Goal: Task Accomplishment & Management: Use online tool/utility

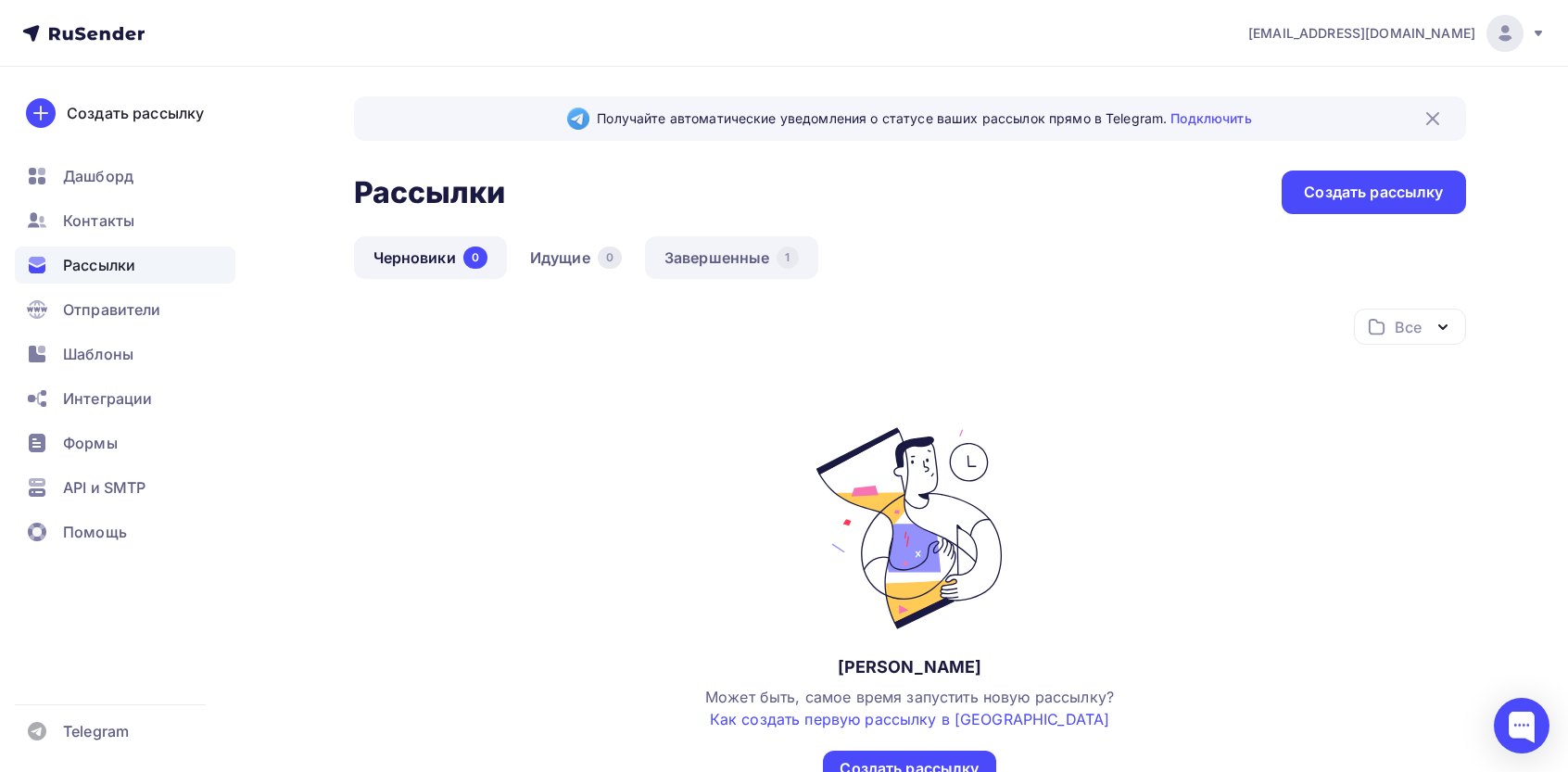
click at [753, 257] on link "Завершенные 1" at bounding box center [731, 257] width 173 height 43
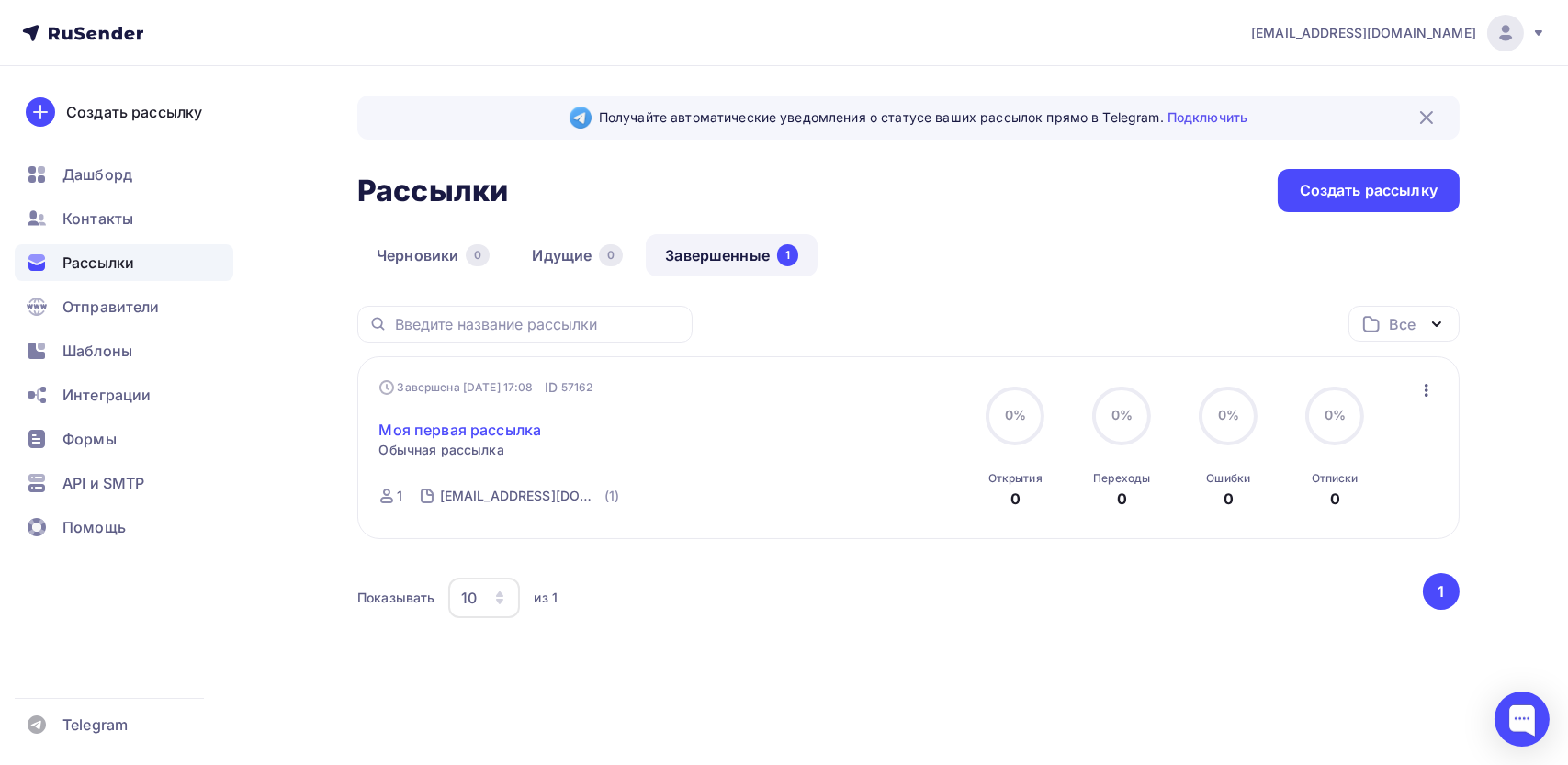
click at [490, 434] on link "Моя первая рассылка" at bounding box center [461, 429] width 163 height 22
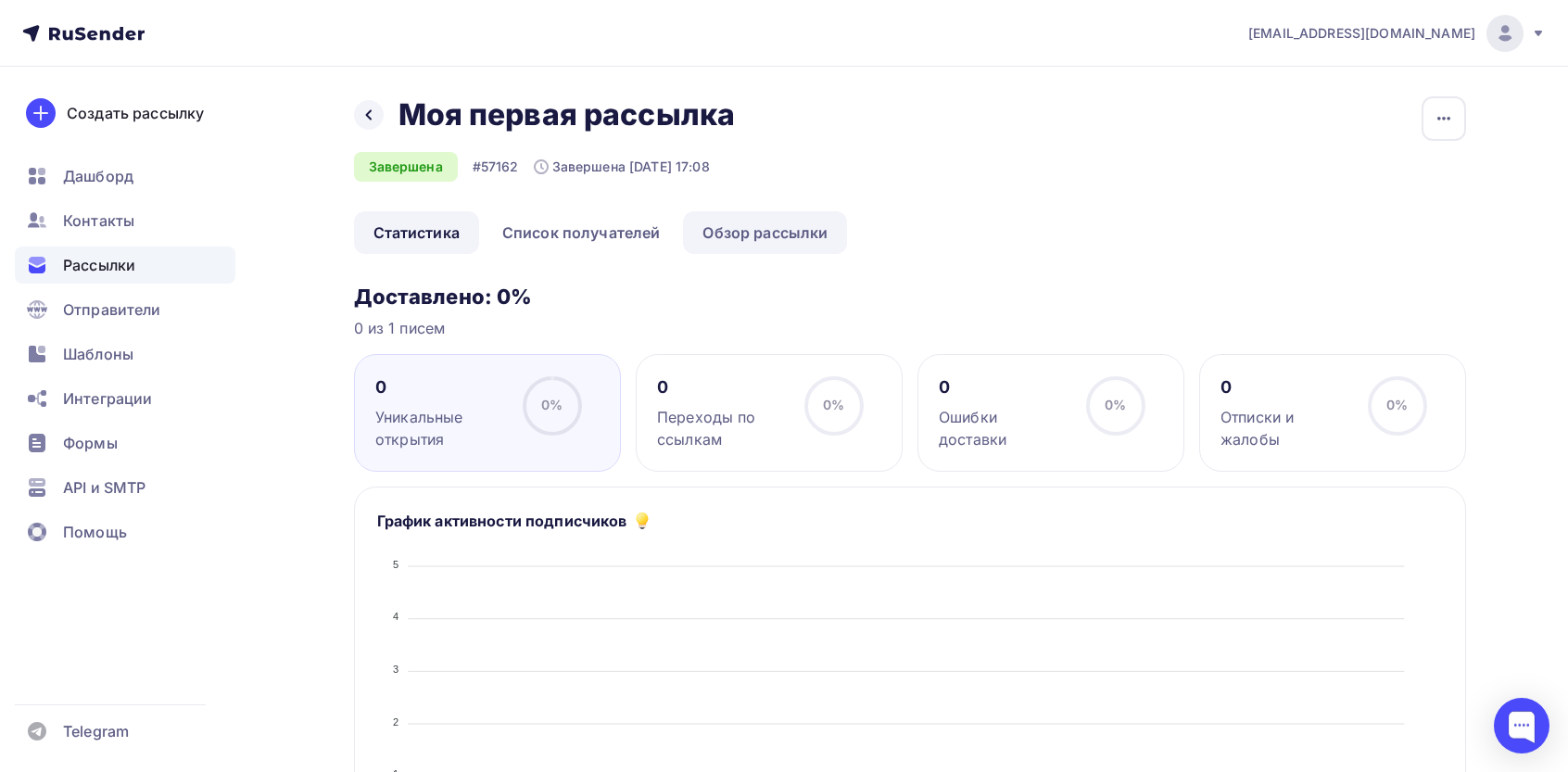
click at [767, 235] on link "Обзор рассылки" at bounding box center [765, 232] width 164 height 43
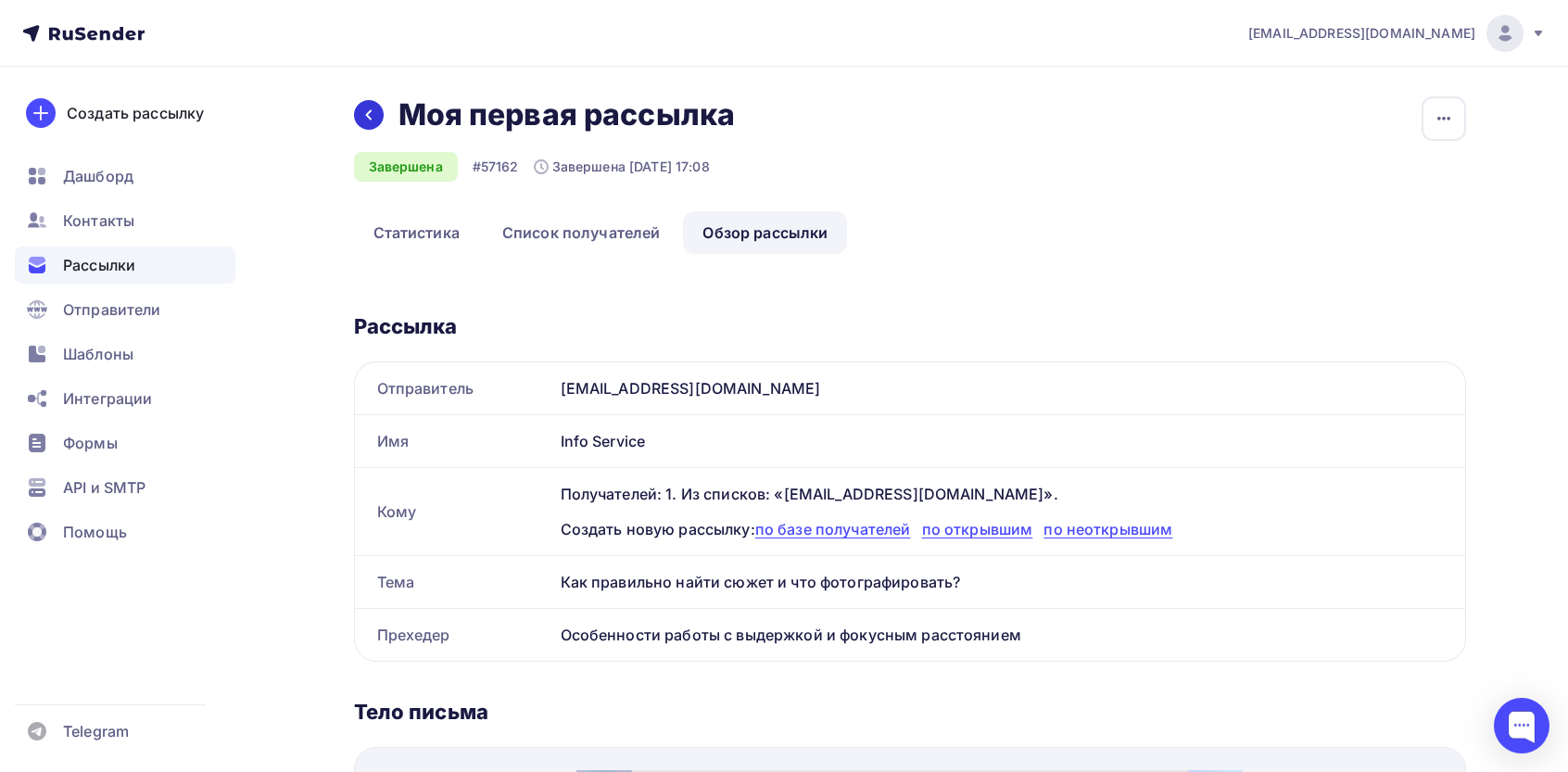
click at [374, 127] on div at bounding box center [368, 115] width 30 height 30
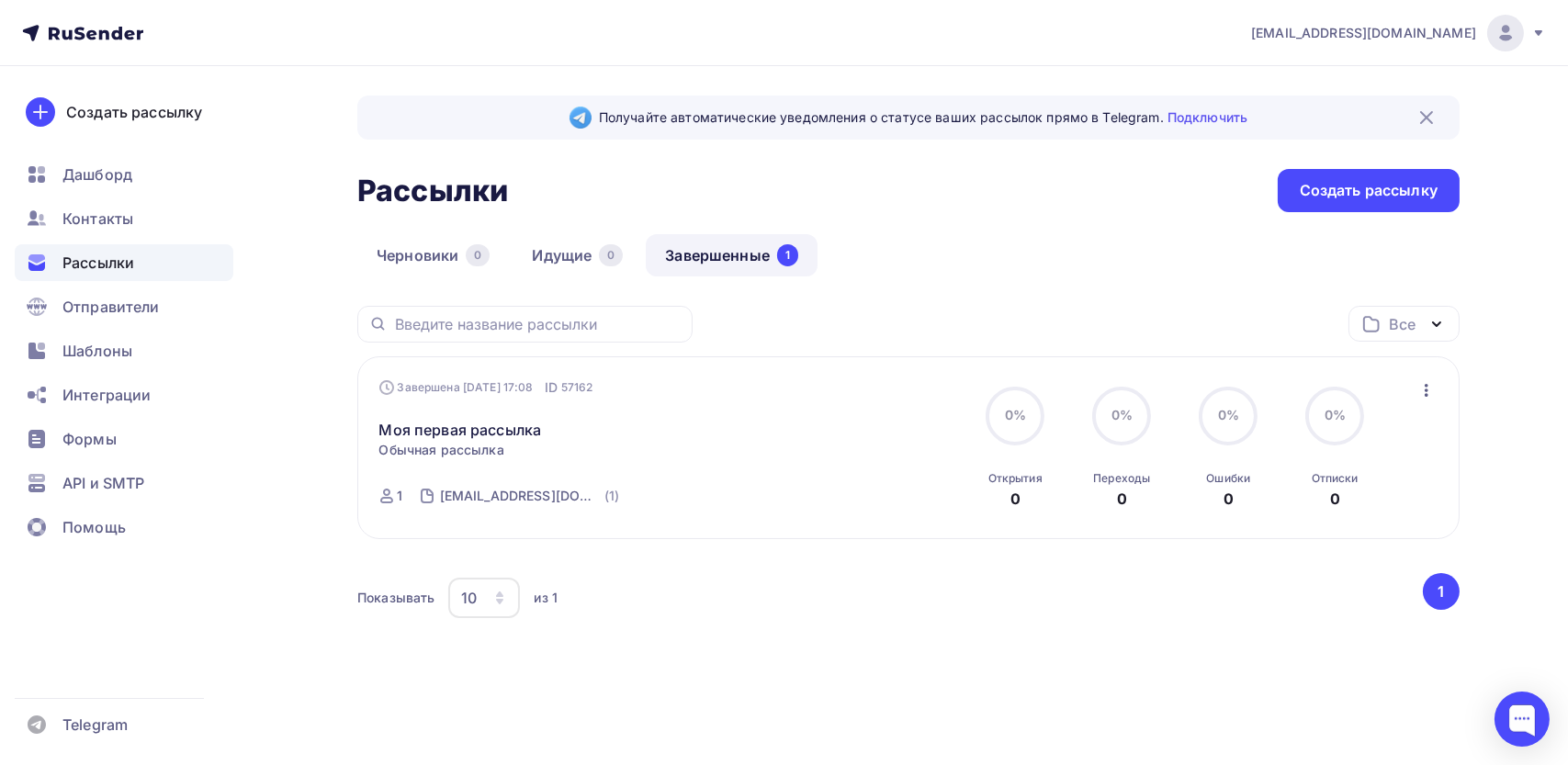
click at [1429, 384] on icon "button" at bounding box center [1426, 390] width 22 height 22
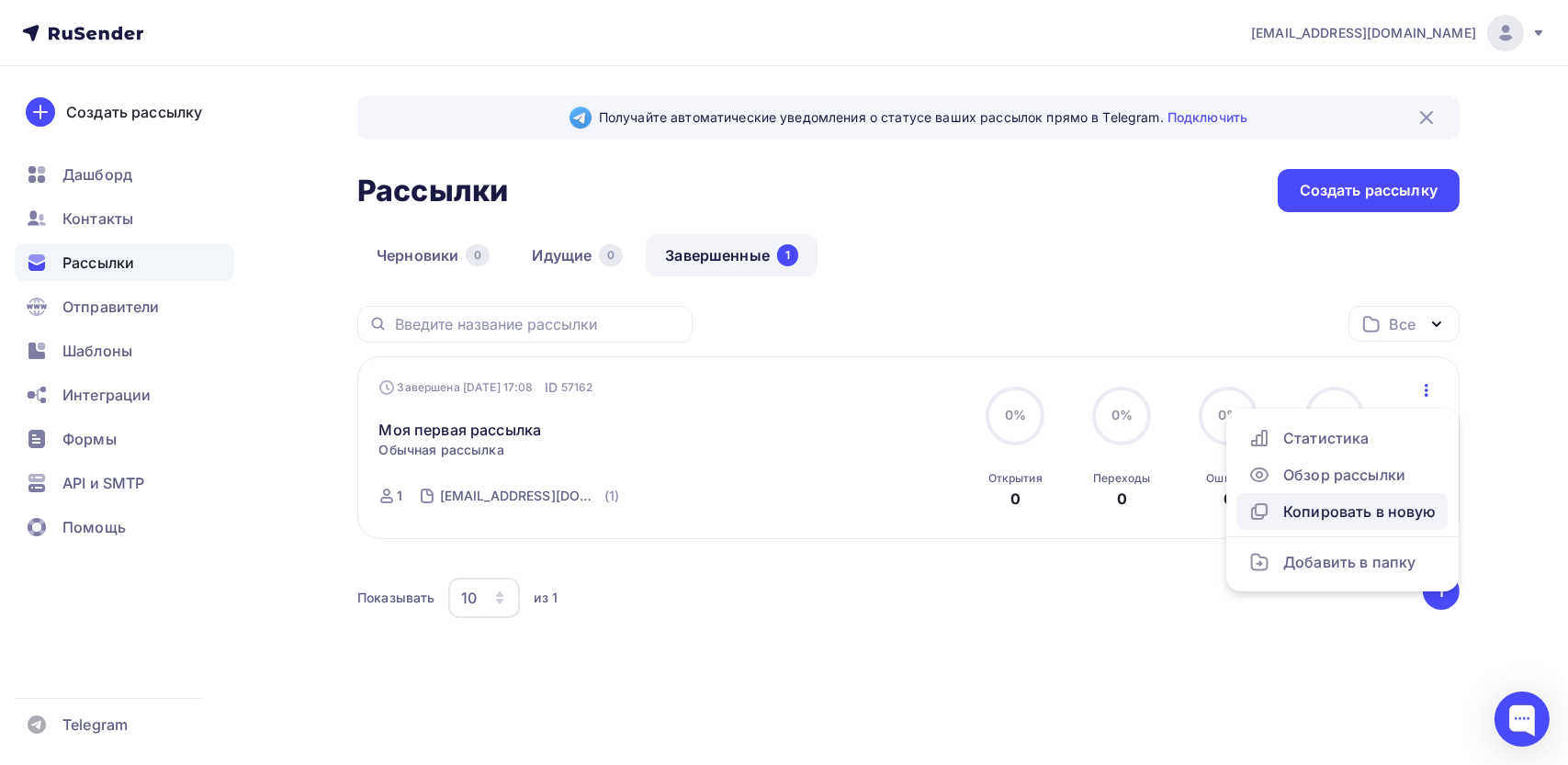
click at [1316, 504] on div "Копировать в новую" at bounding box center [1342, 511] width 188 height 22
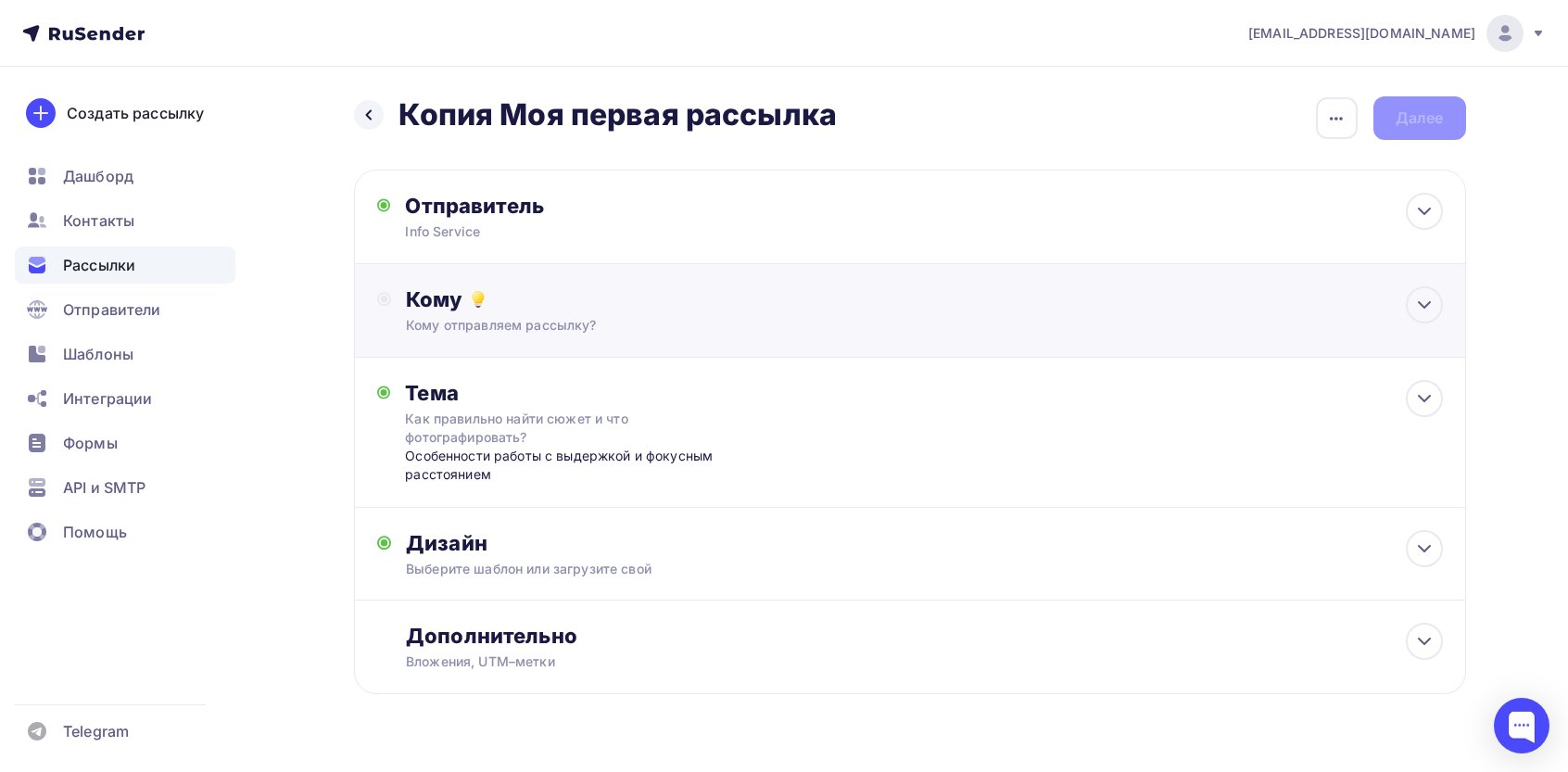
click at [858, 316] on div "Кому отправляем рассылку?" at bounding box center [872, 325] width 934 height 18
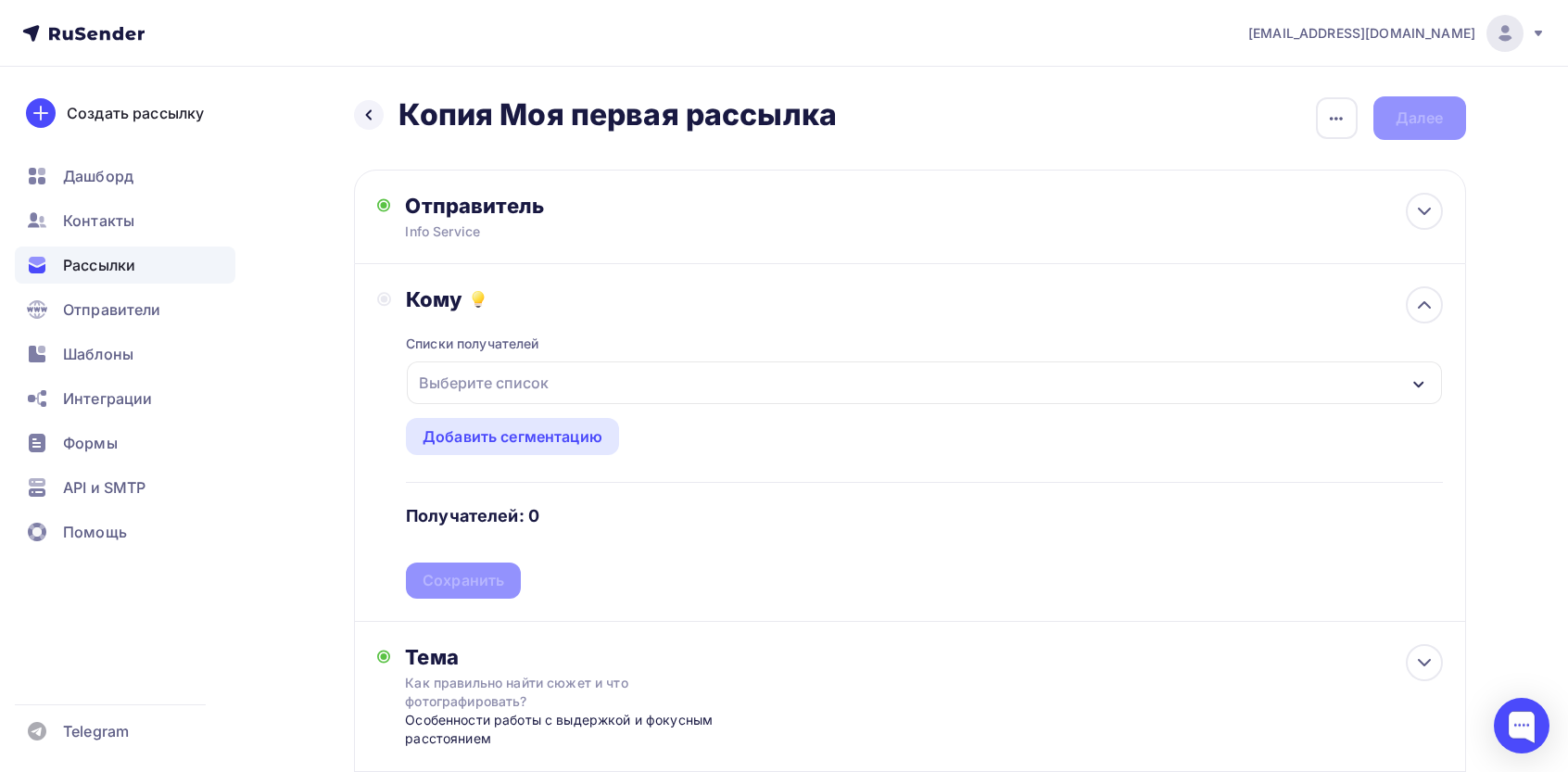
click at [533, 364] on div "Выберите список" at bounding box center [924, 382] width 1034 height 43
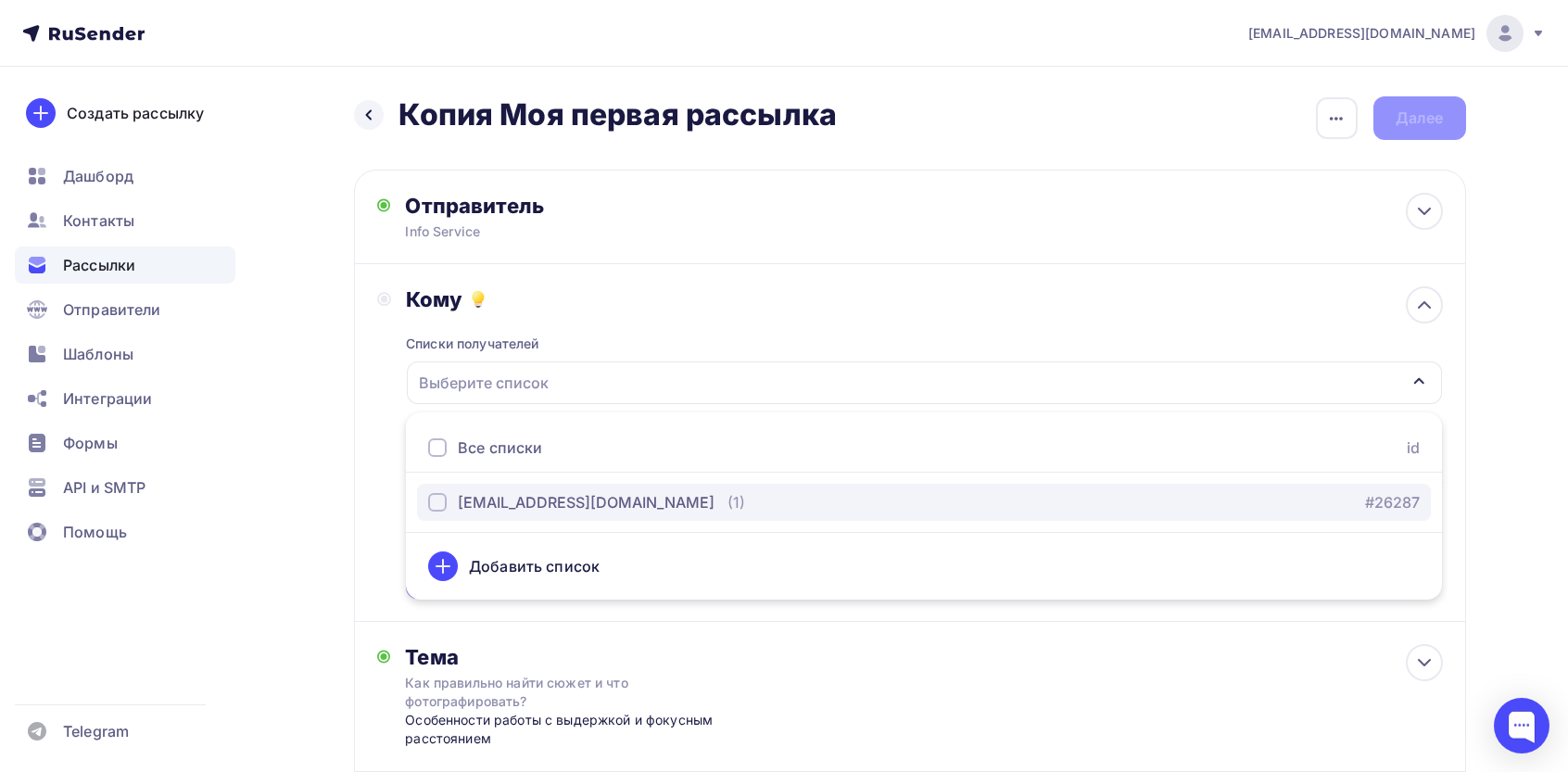
click at [500, 506] on div "[EMAIL_ADDRESS][DOMAIN_NAME]" at bounding box center [586, 502] width 257 height 22
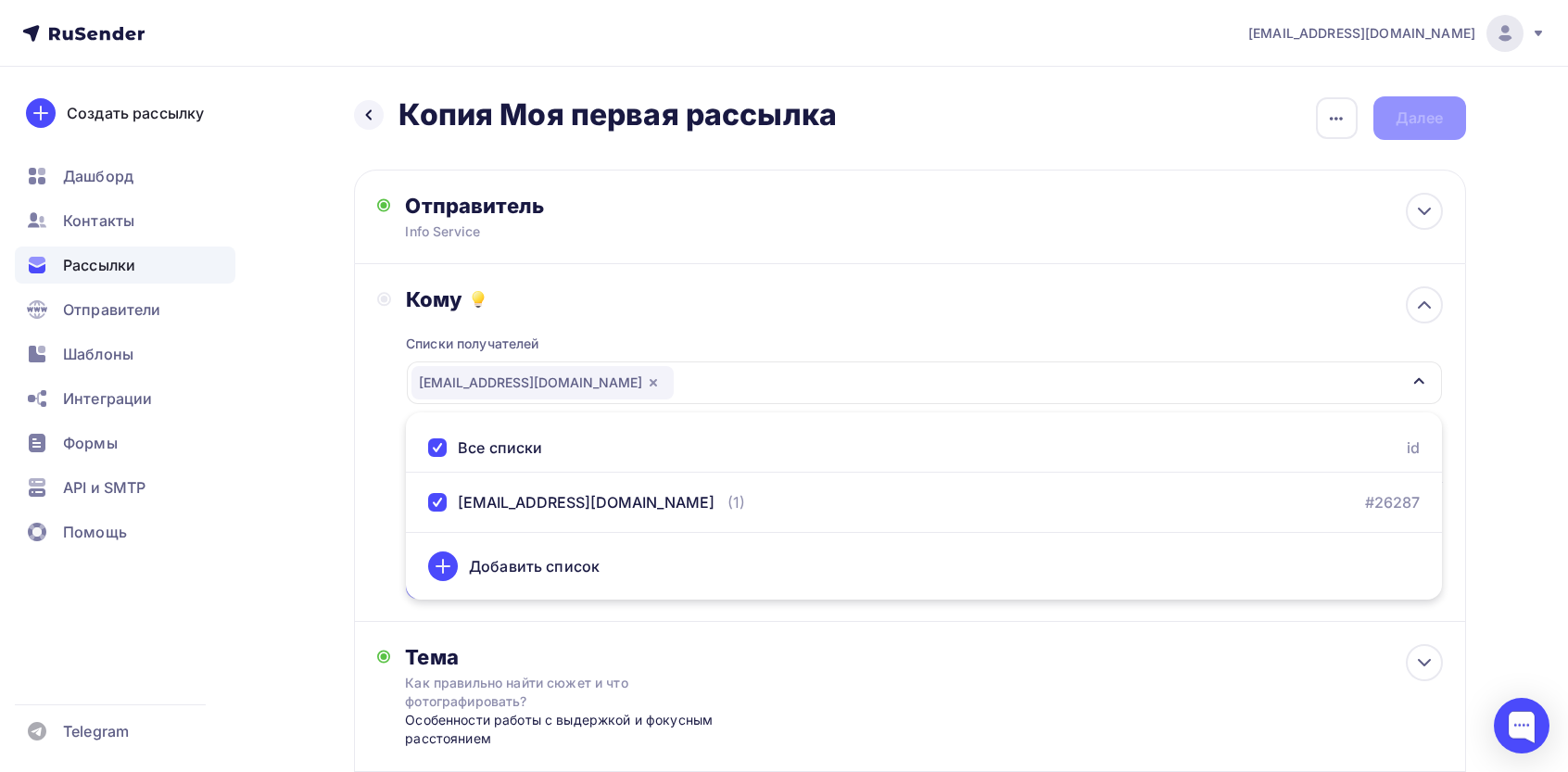
click at [297, 487] on div "Назад Копия Моя первая рассылка Копия Моя первая рассылка Закончить позже Переи…" at bounding box center [784, 572] width 1519 height 1011
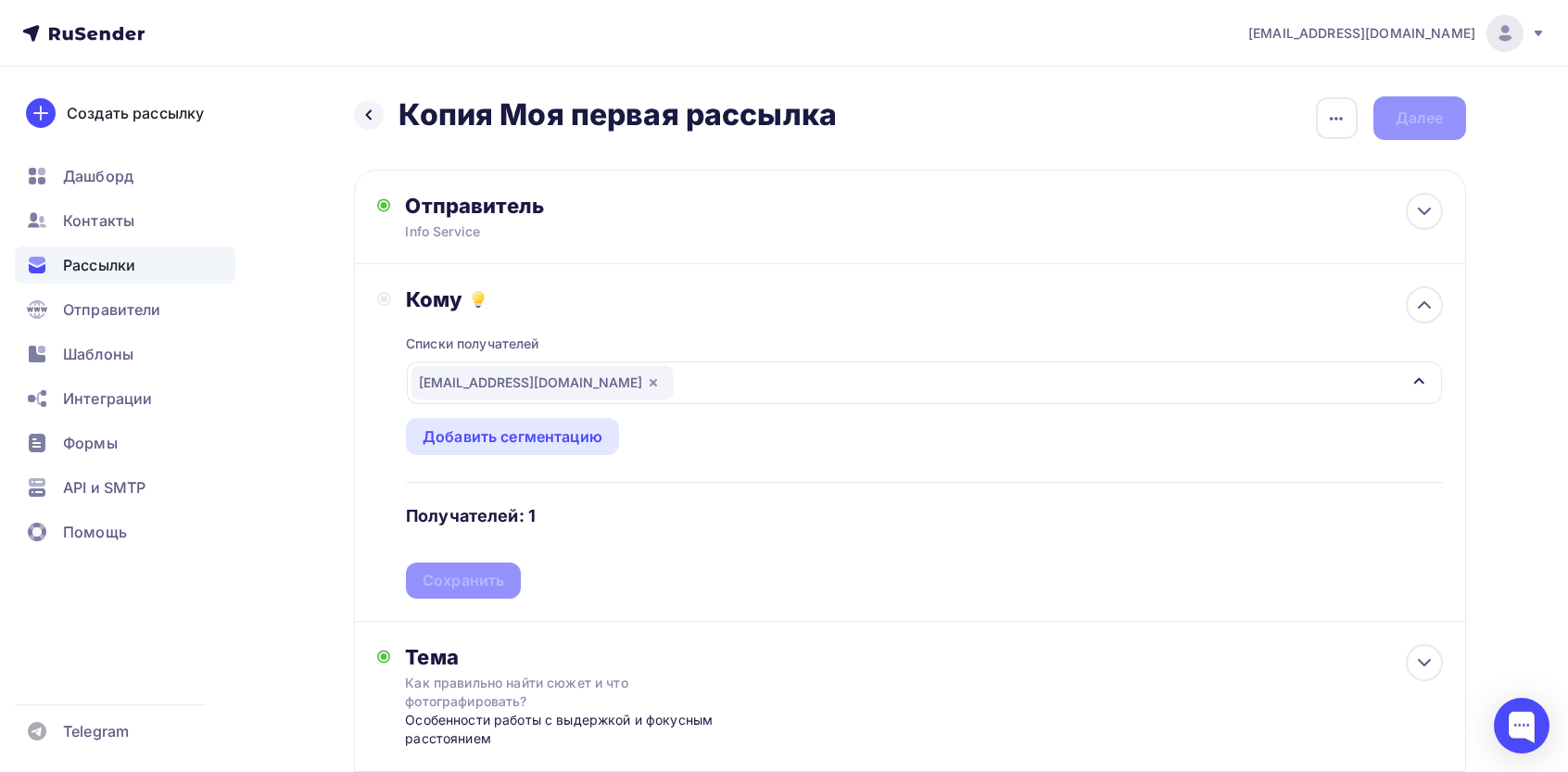
click at [524, 575] on div "Списки получателей stepanishina.nurzhanat1996@mail.ru Все списки id stepanishin…" at bounding box center [924, 456] width 1036 height 287
click at [482, 588] on div "Сохранить" at bounding box center [462, 580] width 81 height 21
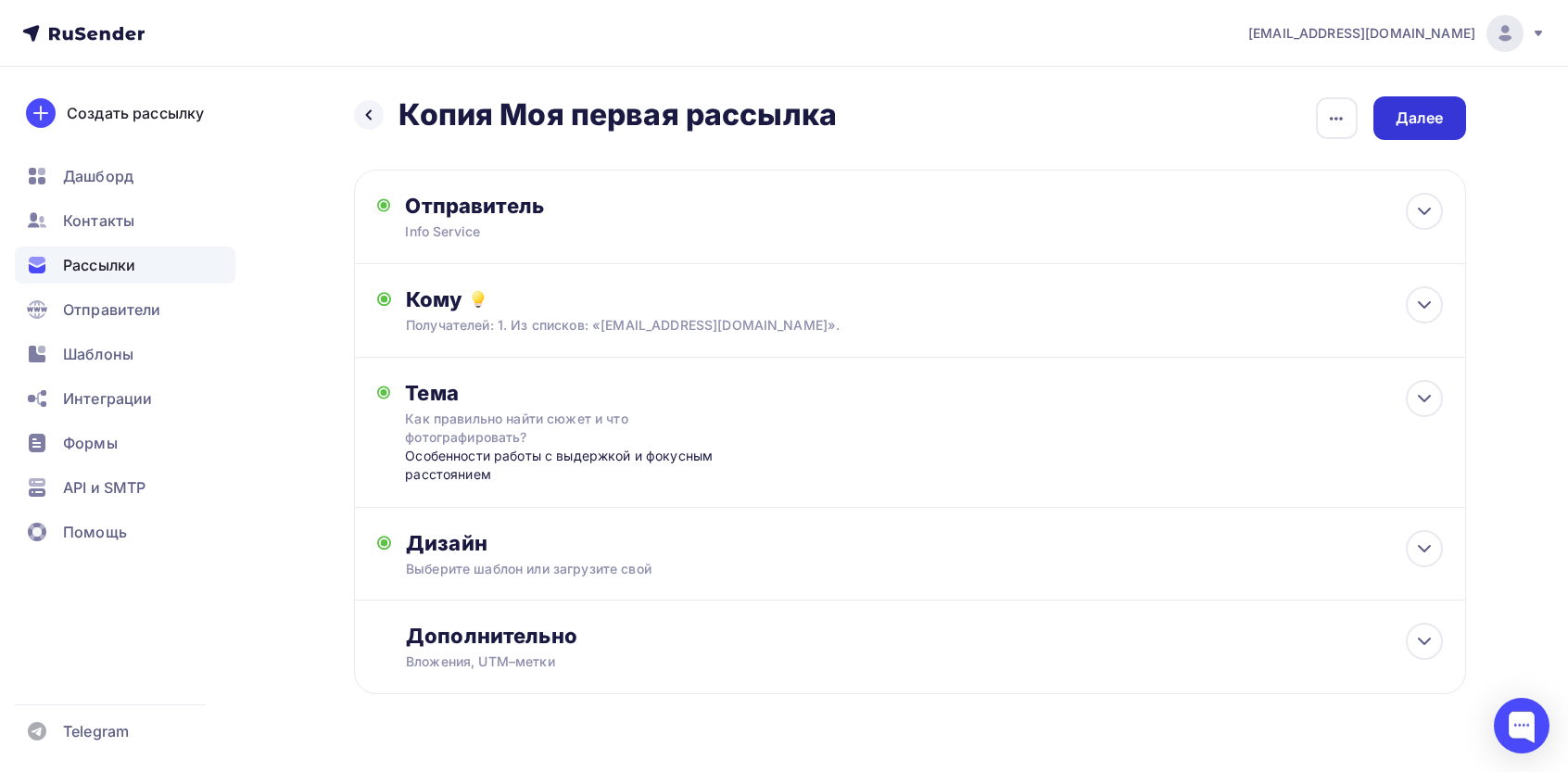
click at [1398, 100] on div "Далее" at bounding box center [1419, 118] width 93 height 44
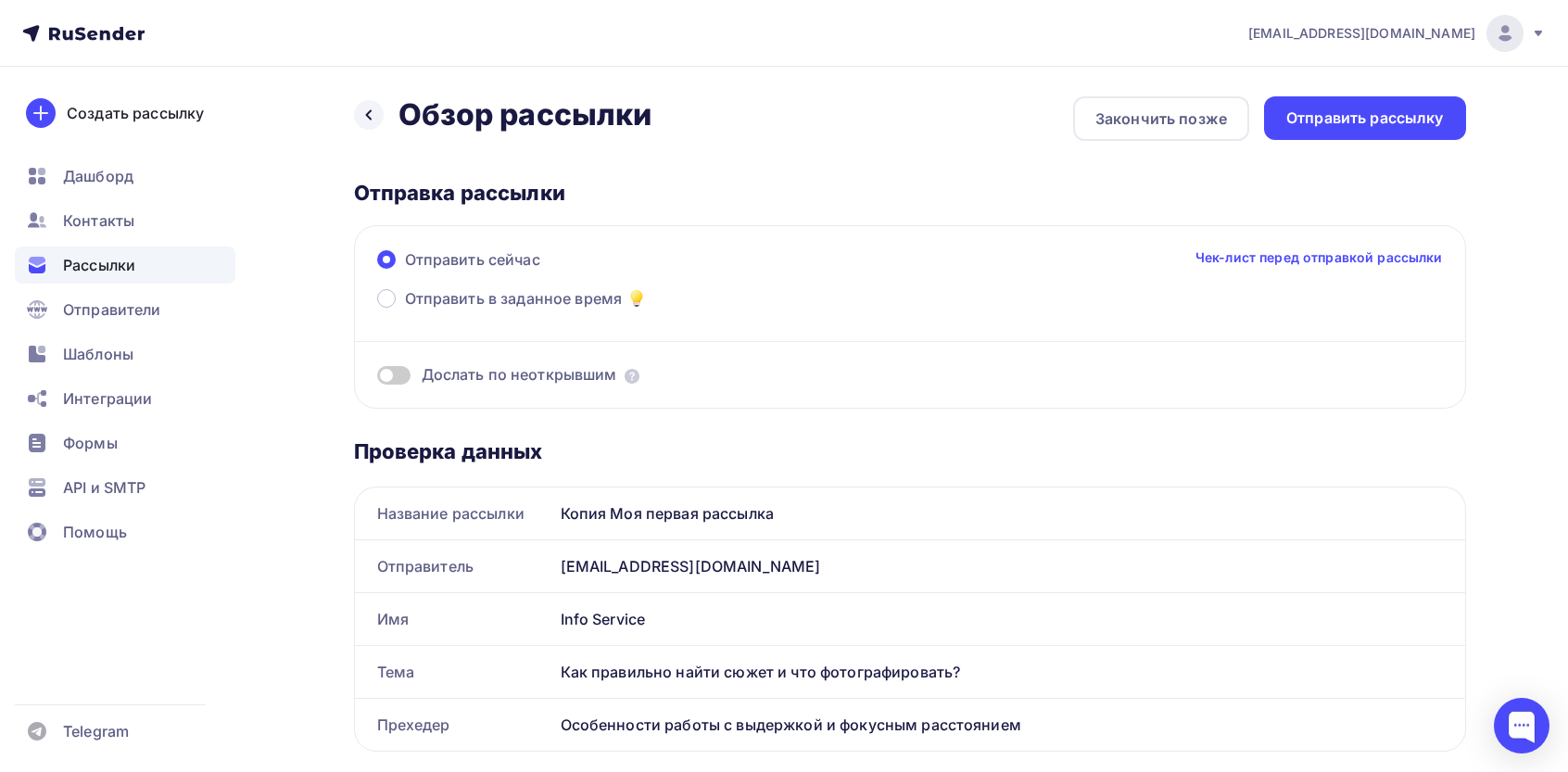
click at [1400, 120] on div "Отправить рассылку" at bounding box center [1364, 118] width 158 height 21
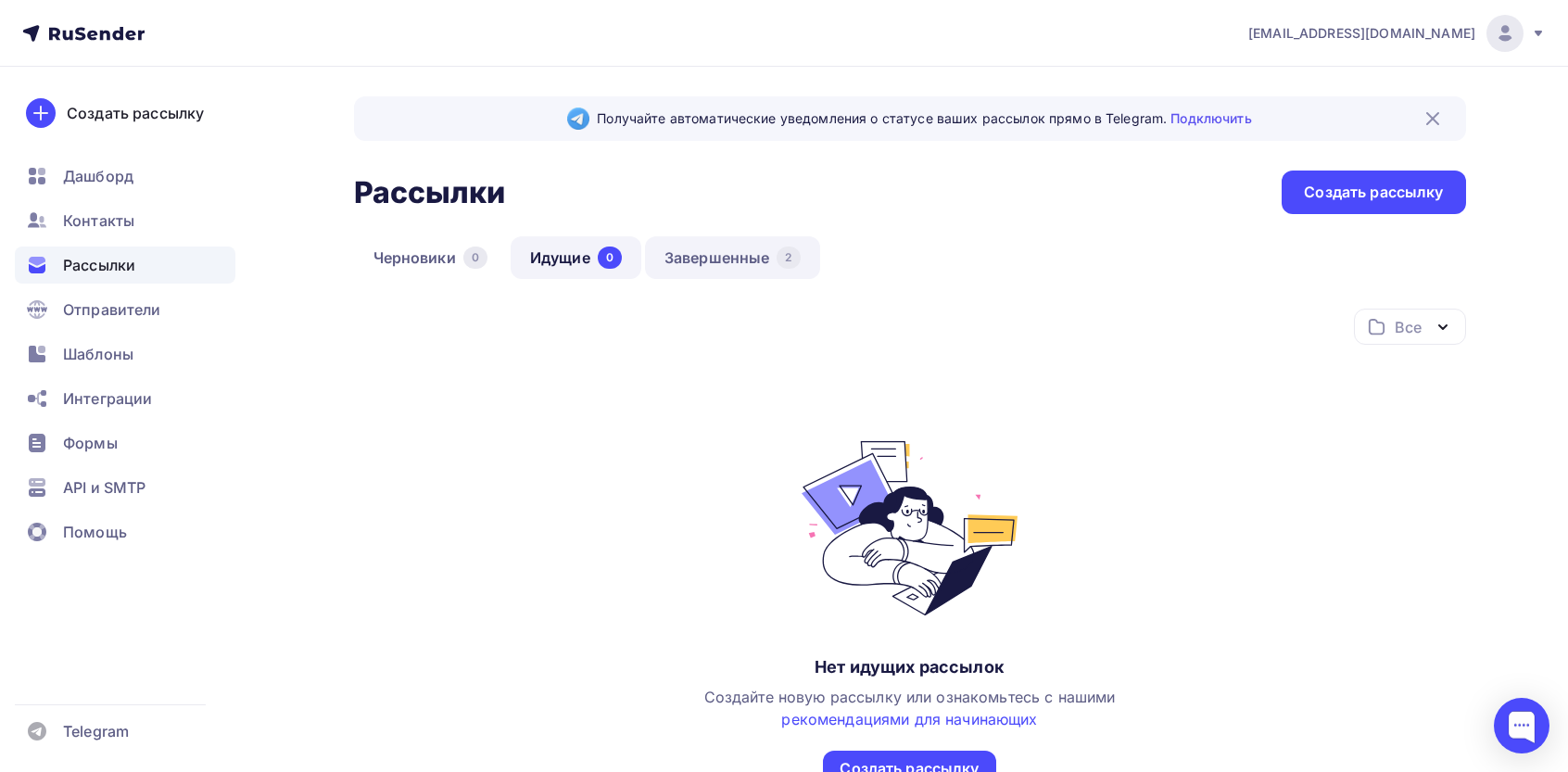
click at [717, 271] on link "Завершенные 2" at bounding box center [732, 257] width 175 height 43
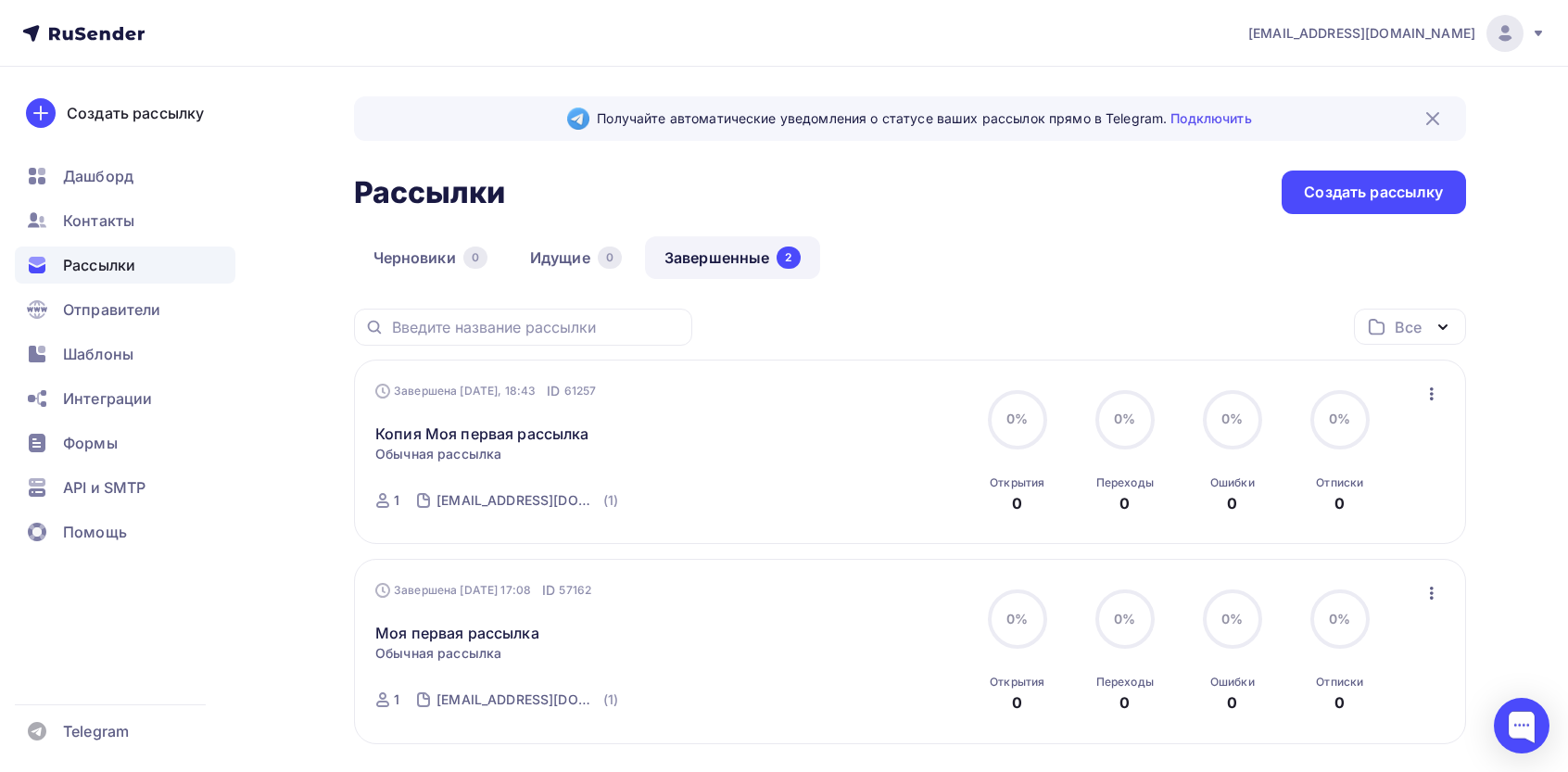
click at [1436, 392] on icon "button" at bounding box center [1431, 394] width 22 height 22
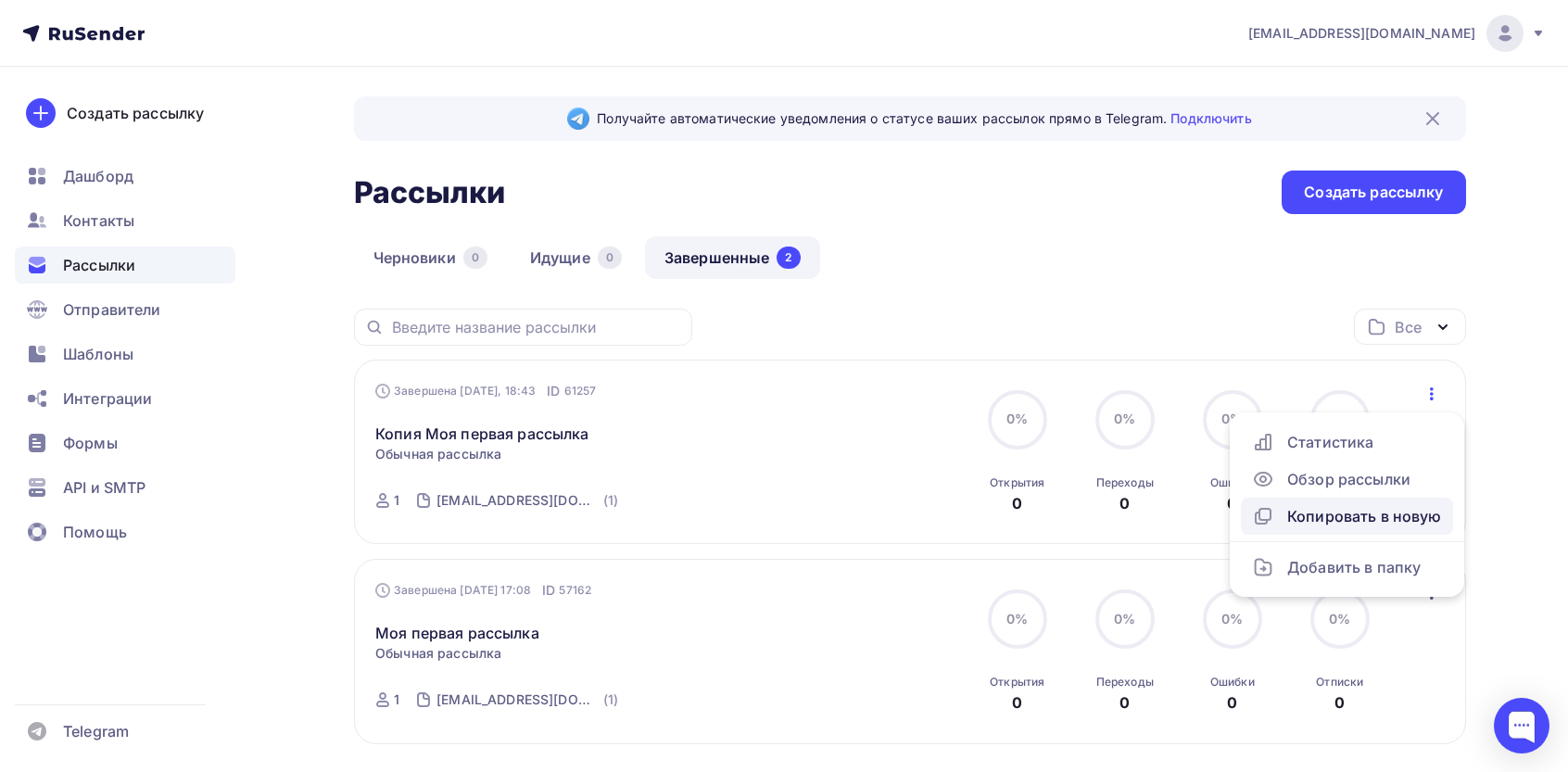
click at [1335, 504] on link "Копировать в новую" at bounding box center [1347, 516] width 212 height 37
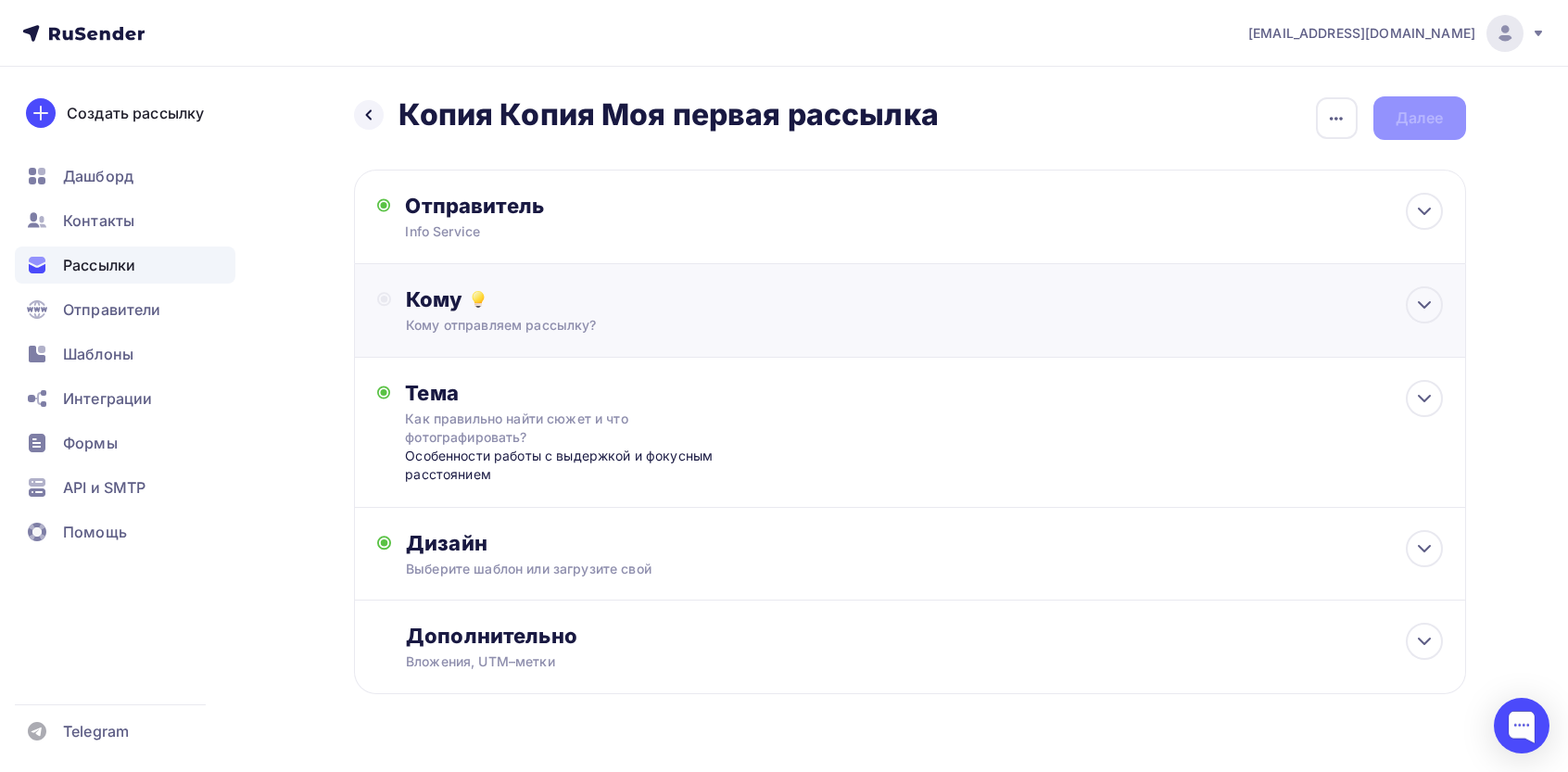
click at [569, 274] on div "Кому Кому отправляем рассылку? Списки получателей Выберите список Все списки id…" at bounding box center [910, 311] width 1112 height 94
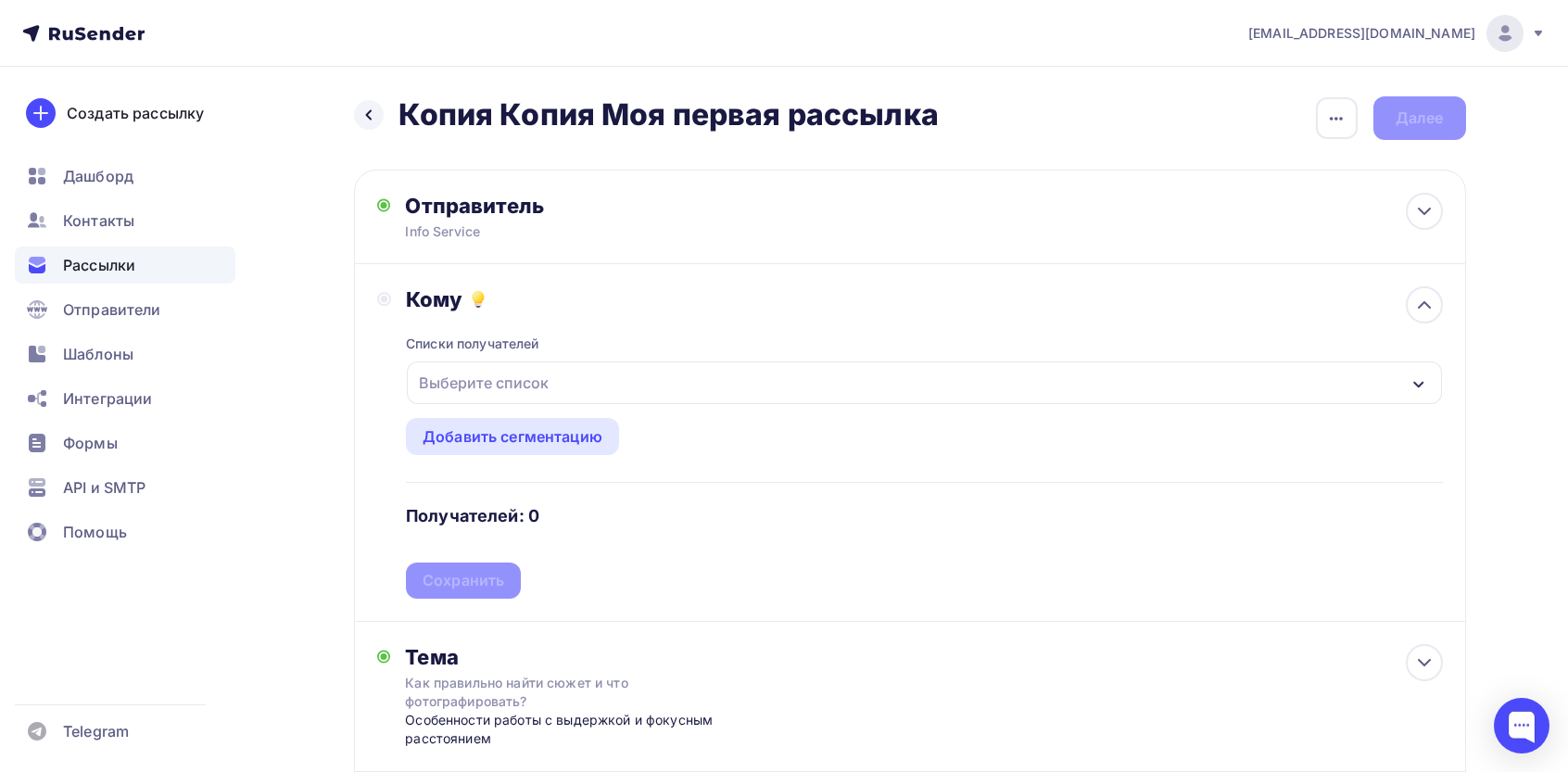
click at [490, 368] on div "Выберите список" at bounding box center [483, 382] width 144 height 33
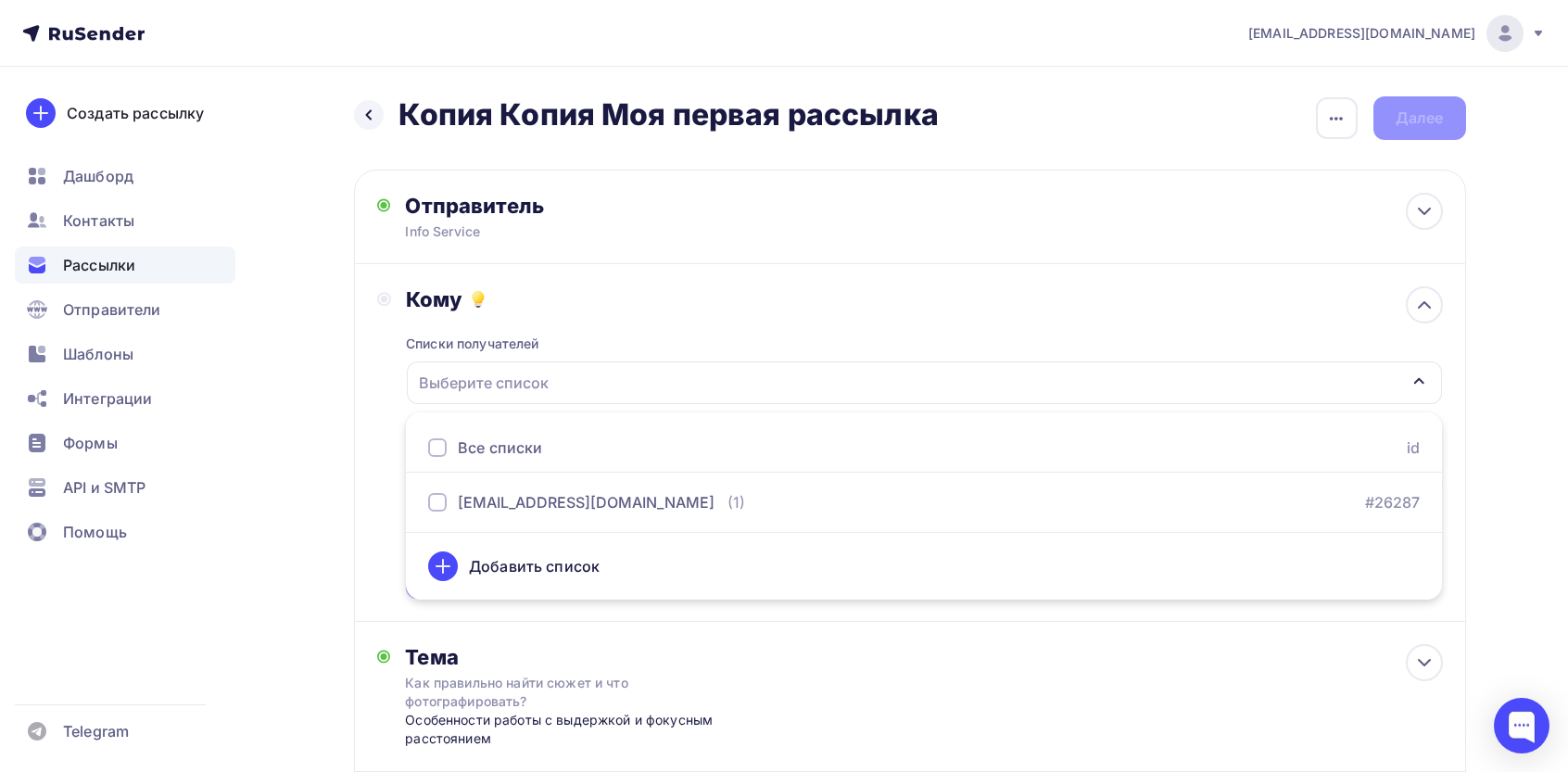
click at [325, 361] on div "Назад Копия Копия Моя первая рассылка Копия Копия Моя первая рассылка Закончить…" at bounding box center [784, 572] width 1519 height 1011
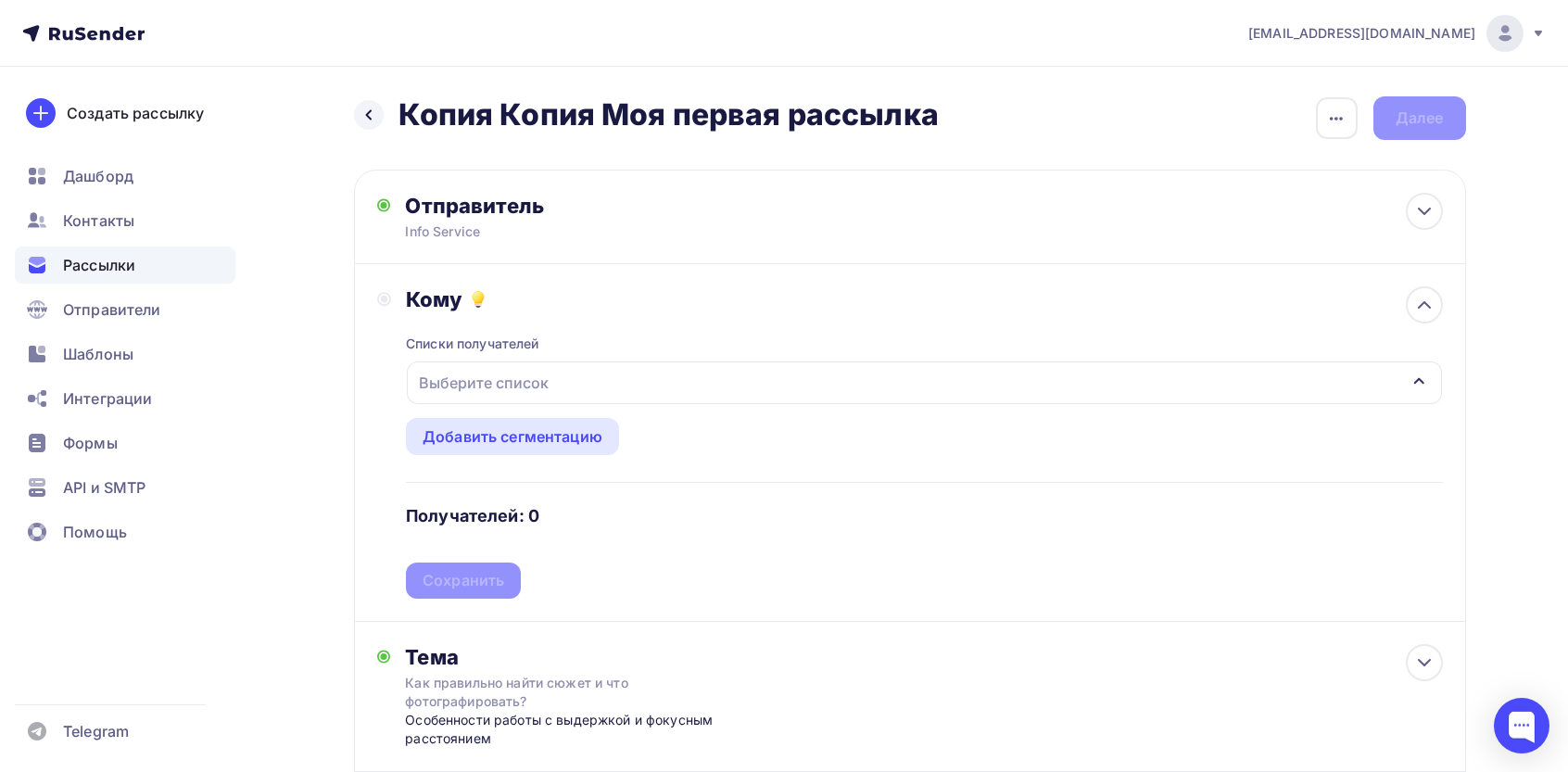
click at [504, 362] on div "Выберите список" at bounding box center [924, 382] width 1034 height 43
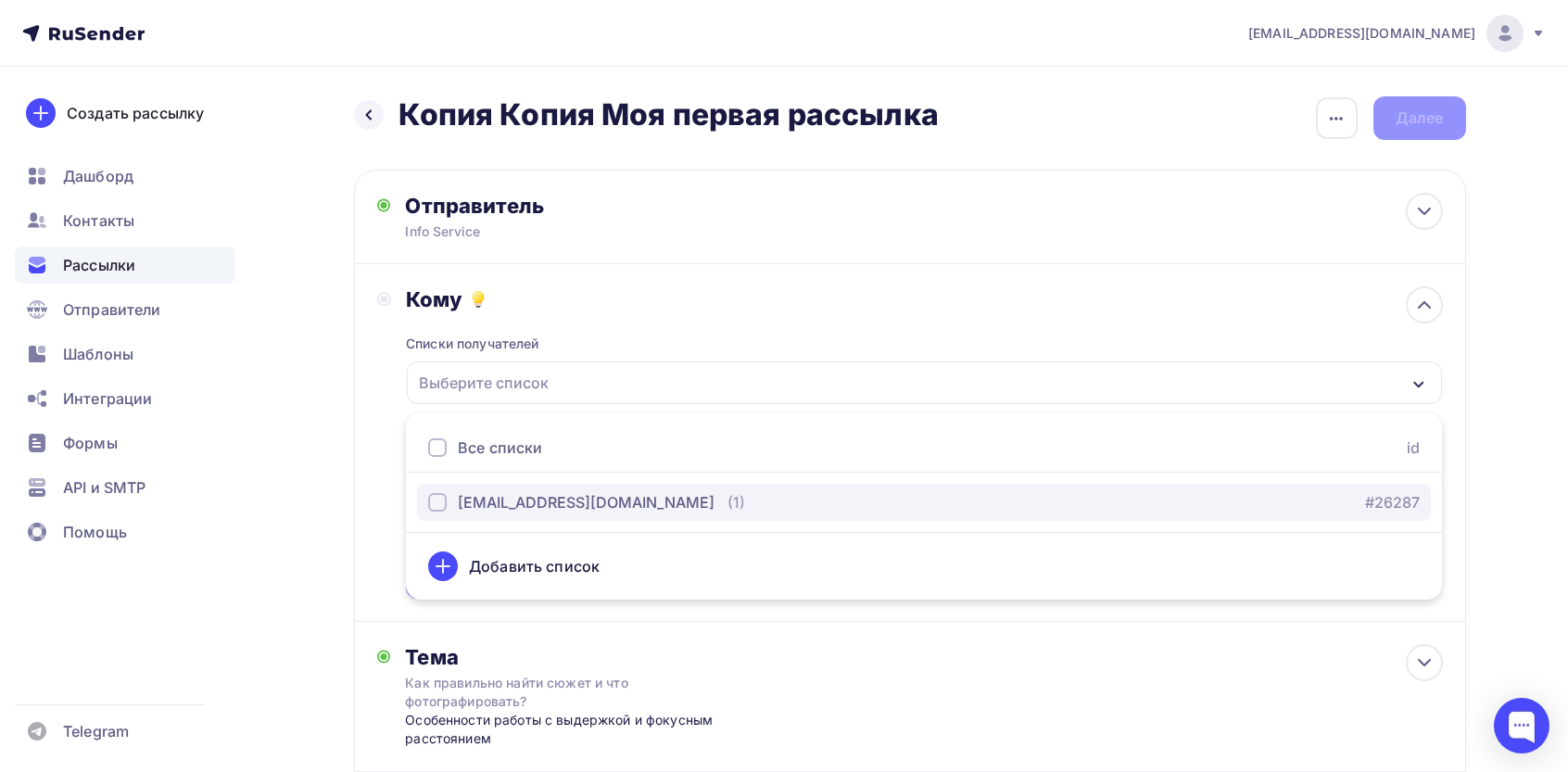
click at [497, 495] on div "[EMAIL_ADDRESS][DOMAIN_NAME]" at bounding box center [586, 502] width 257 height 22
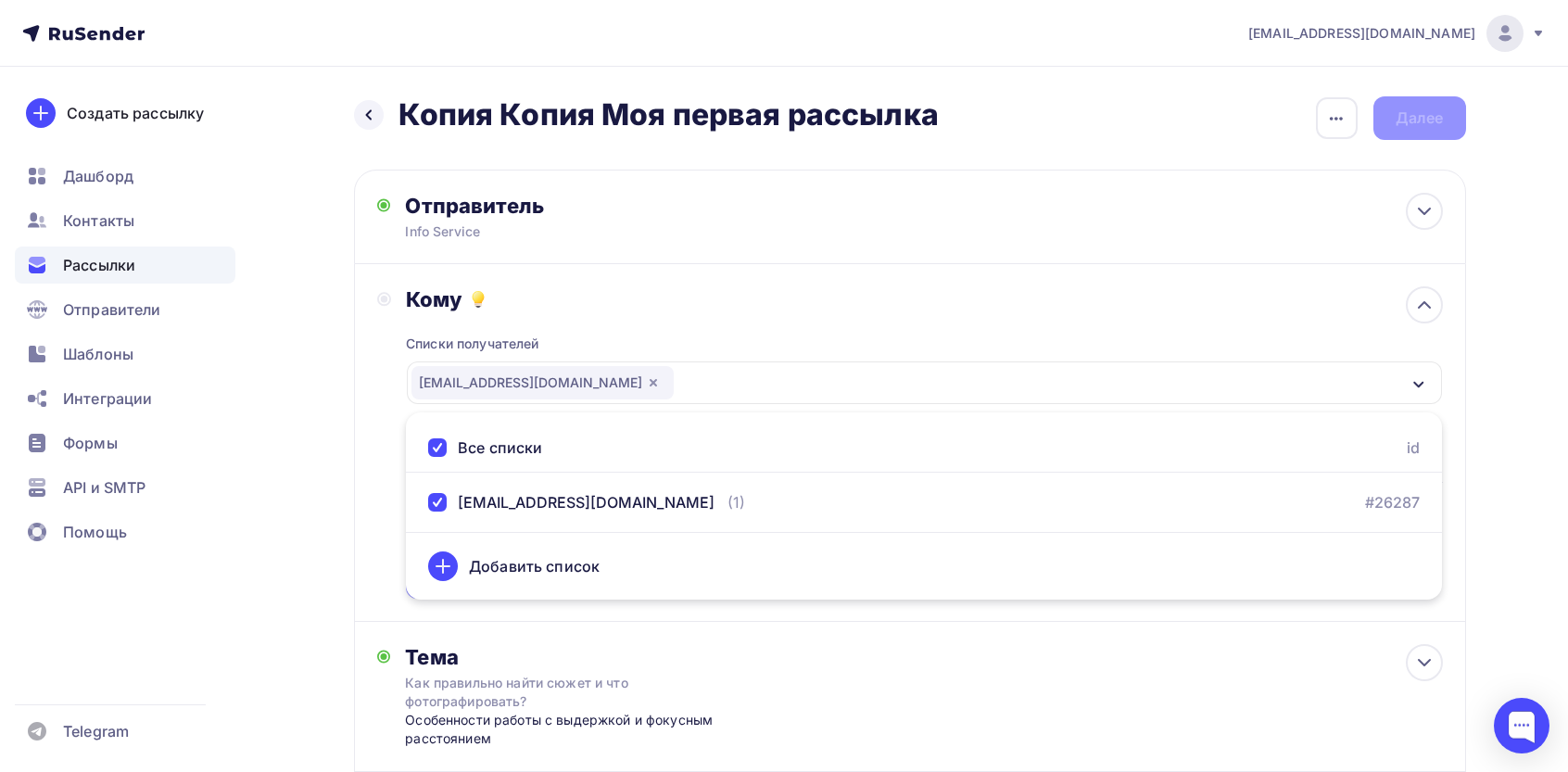
click at [250, 338] on div "Назад Копия Копия Моя первая рассылка Копия Копия Моя первая рассылка Закончить…" at bounding box center [784, 572] width 1519 height 1011
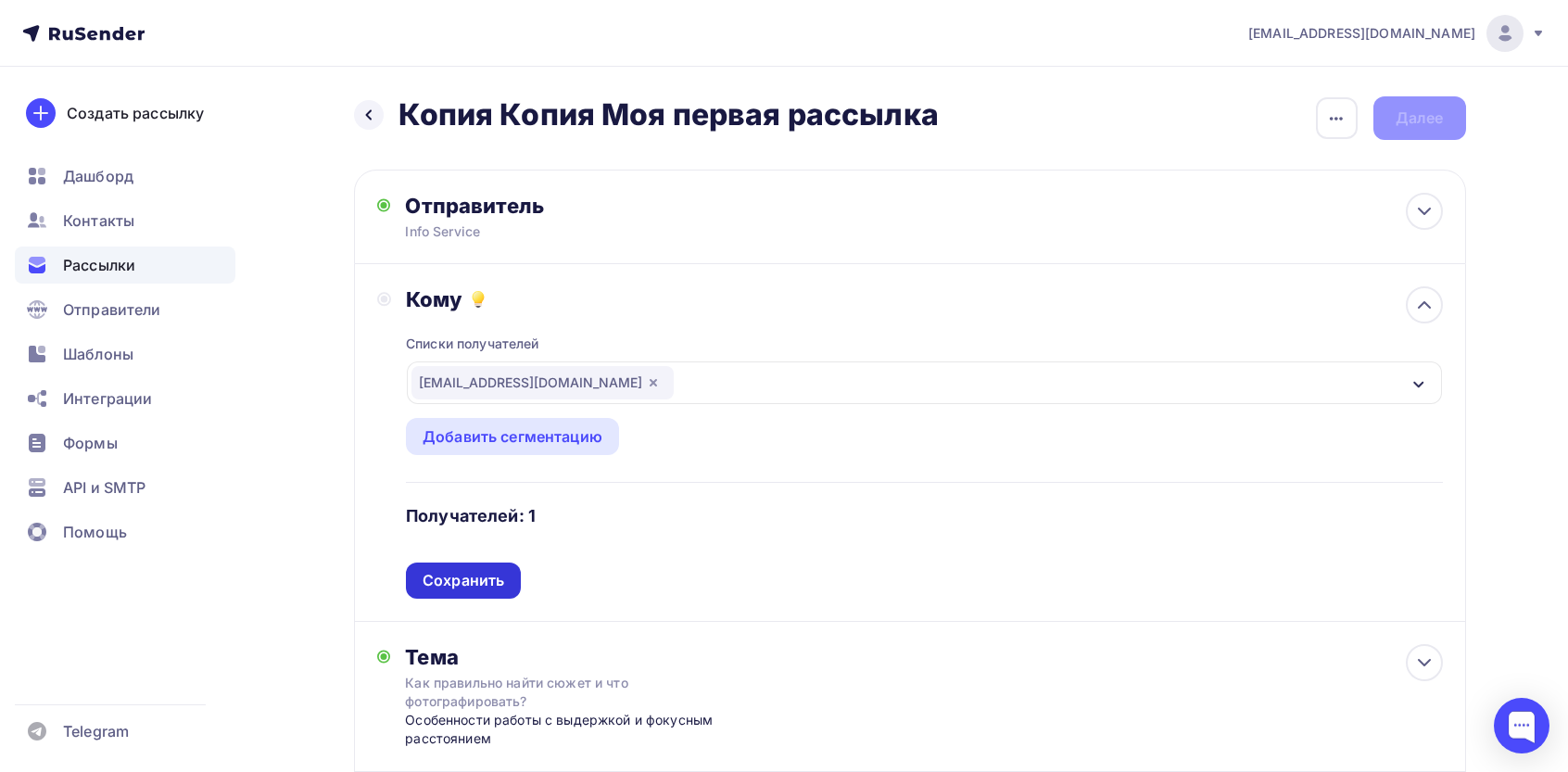
click at [476, 583] on div "Сохранить" at bounding box center [462, 580] width 81 height 21
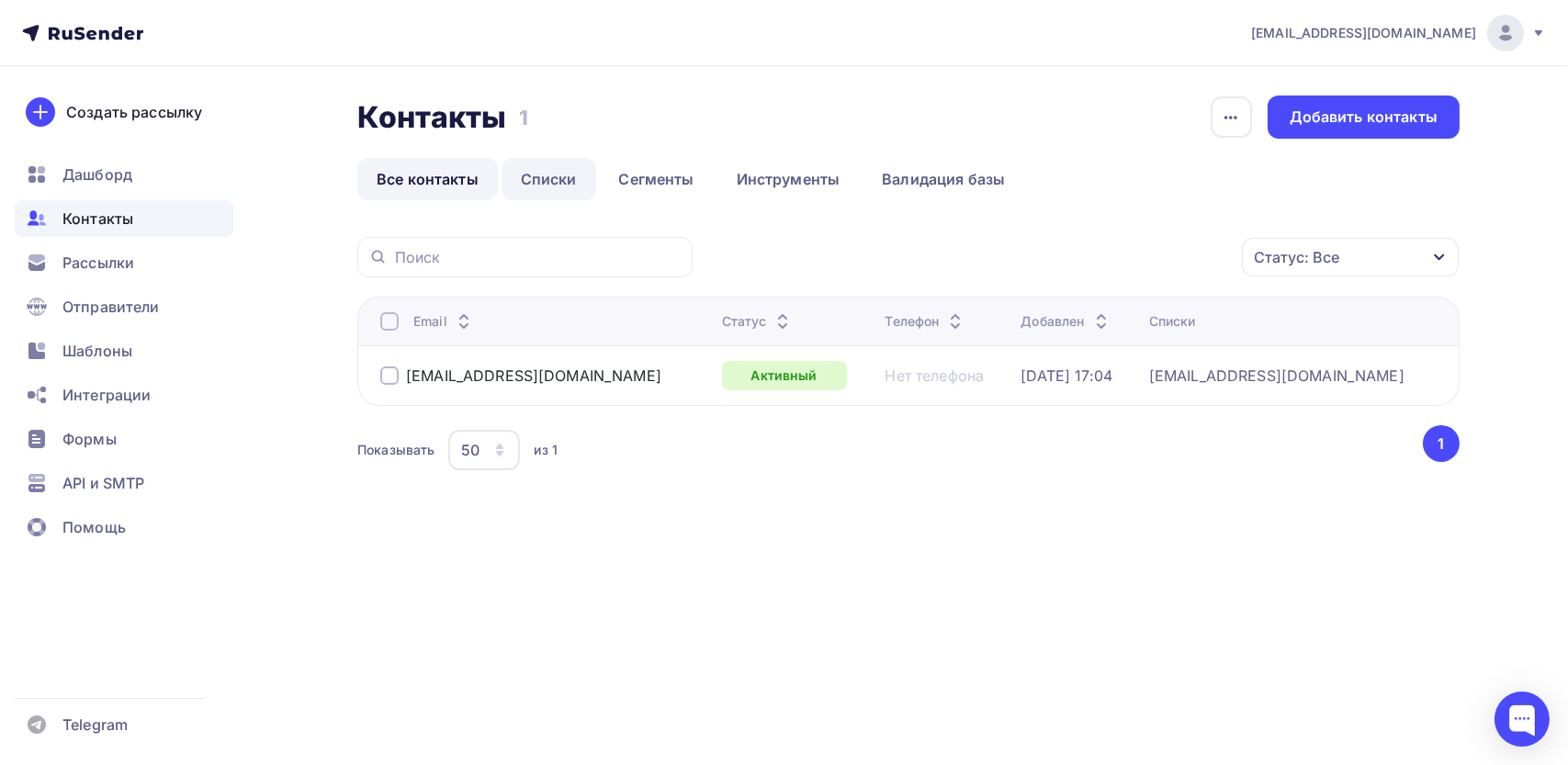
click at [559, 187] on link "Списки" at bounding box center [549, 179] width 95 height 43
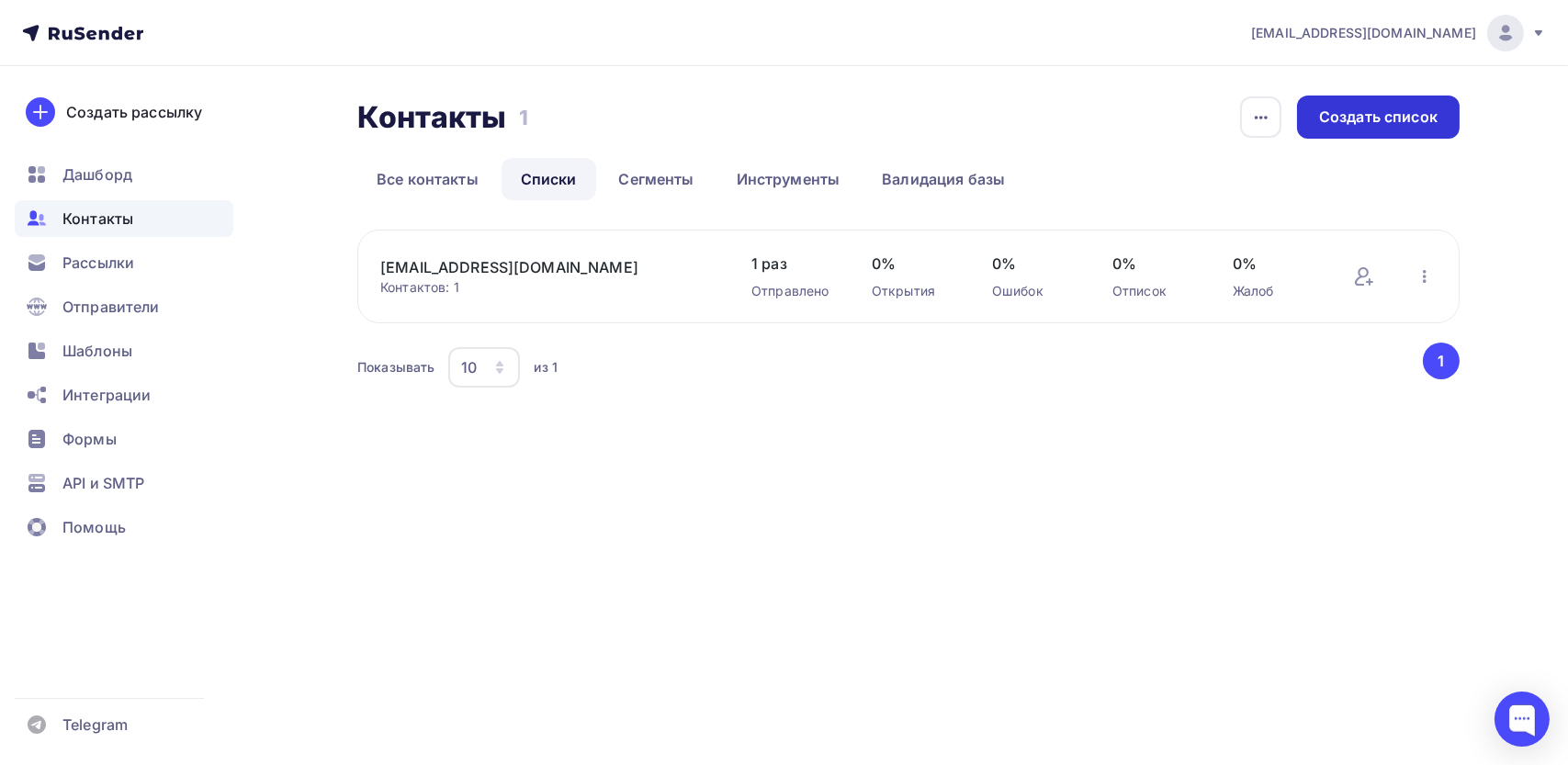
click at [1412, 107] on div "Создать список" at bounding box center [1378, 117] width 118 height 21
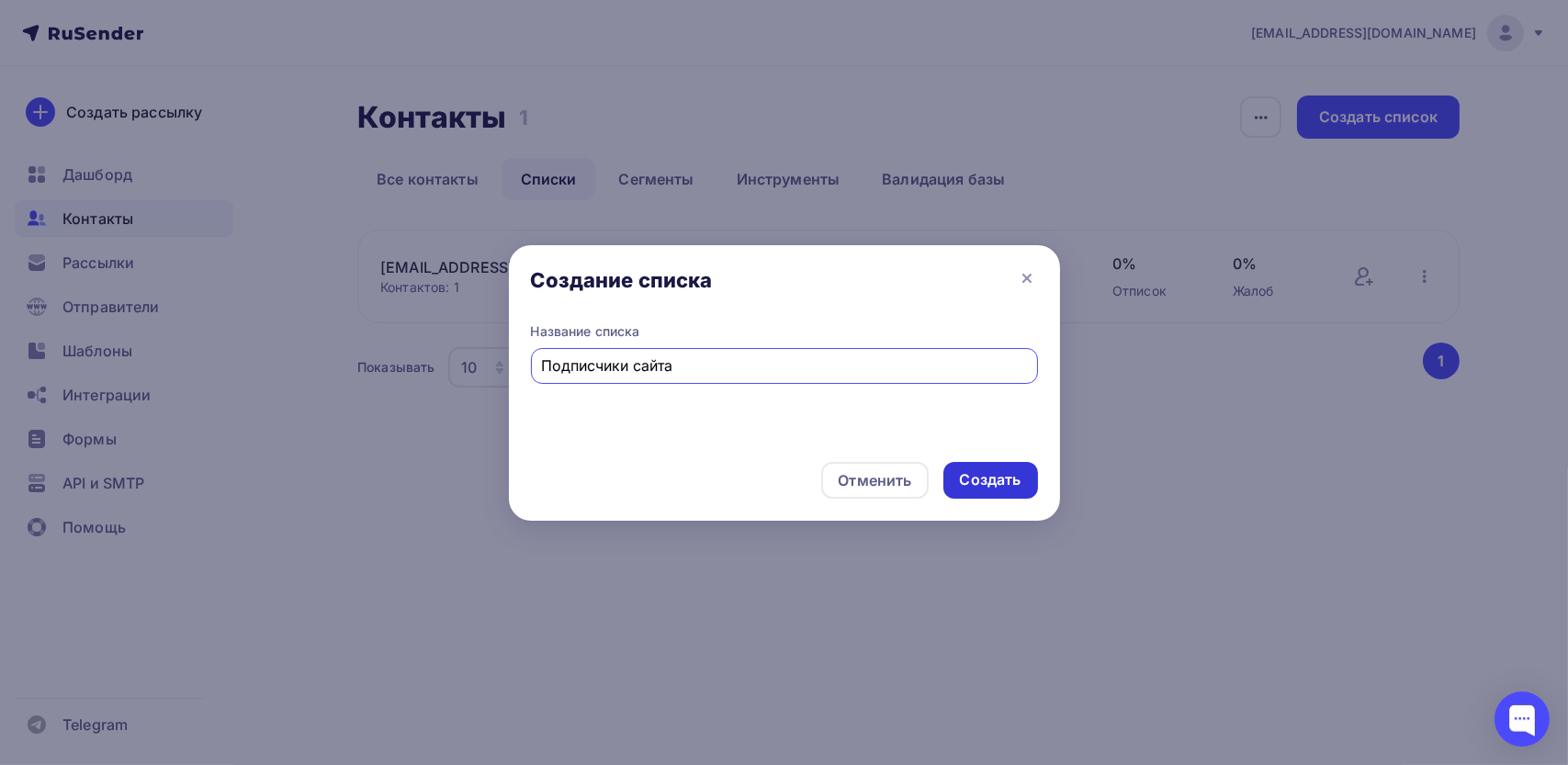
type input "Подписчики сайта"
click at [1014, 491] on div "Создать" at bounding box center [990, 480] width 95 height 37
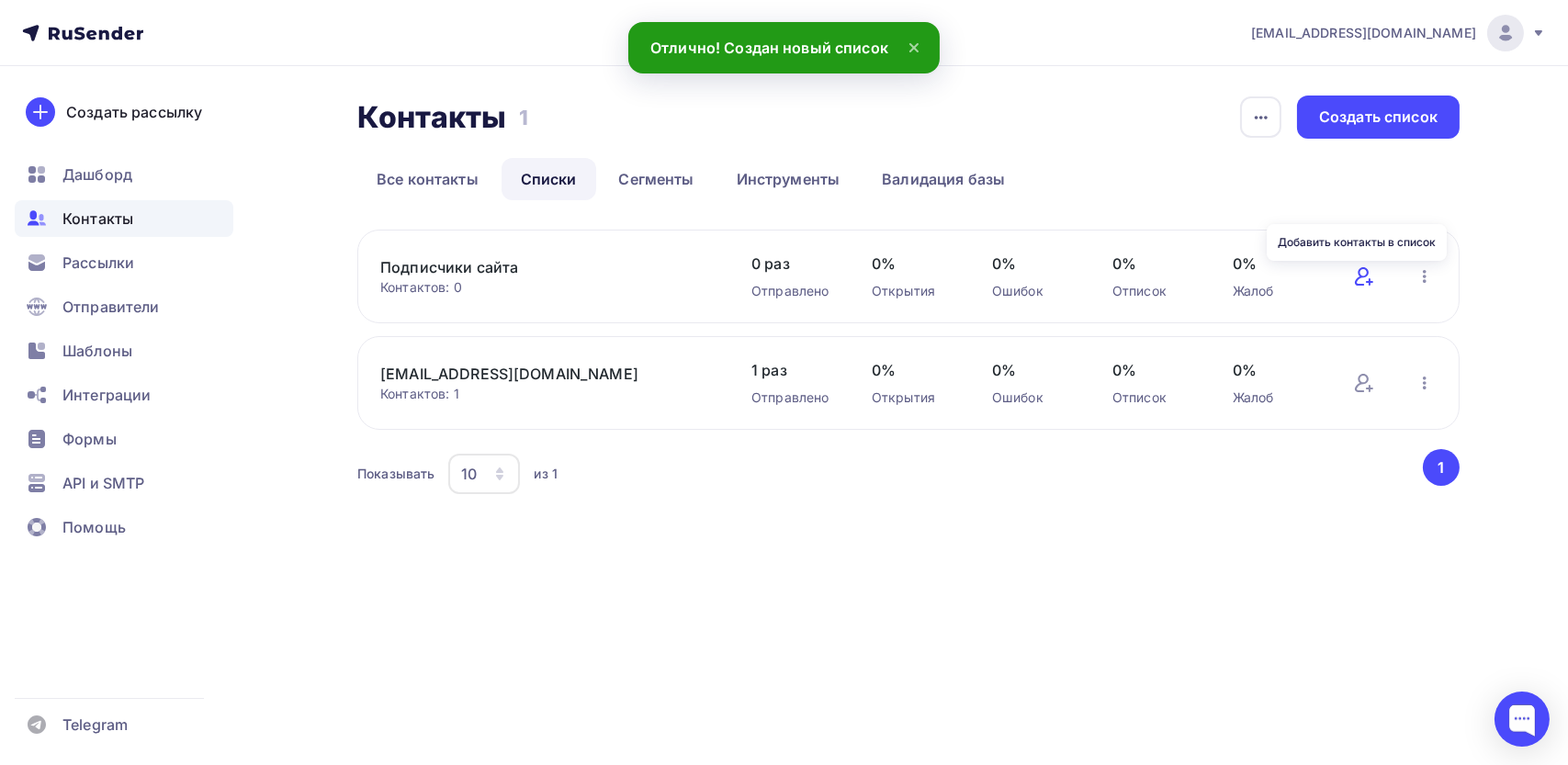
click at [1363, 282] on icon at bounding box center [1363, 276] width 22 height 22
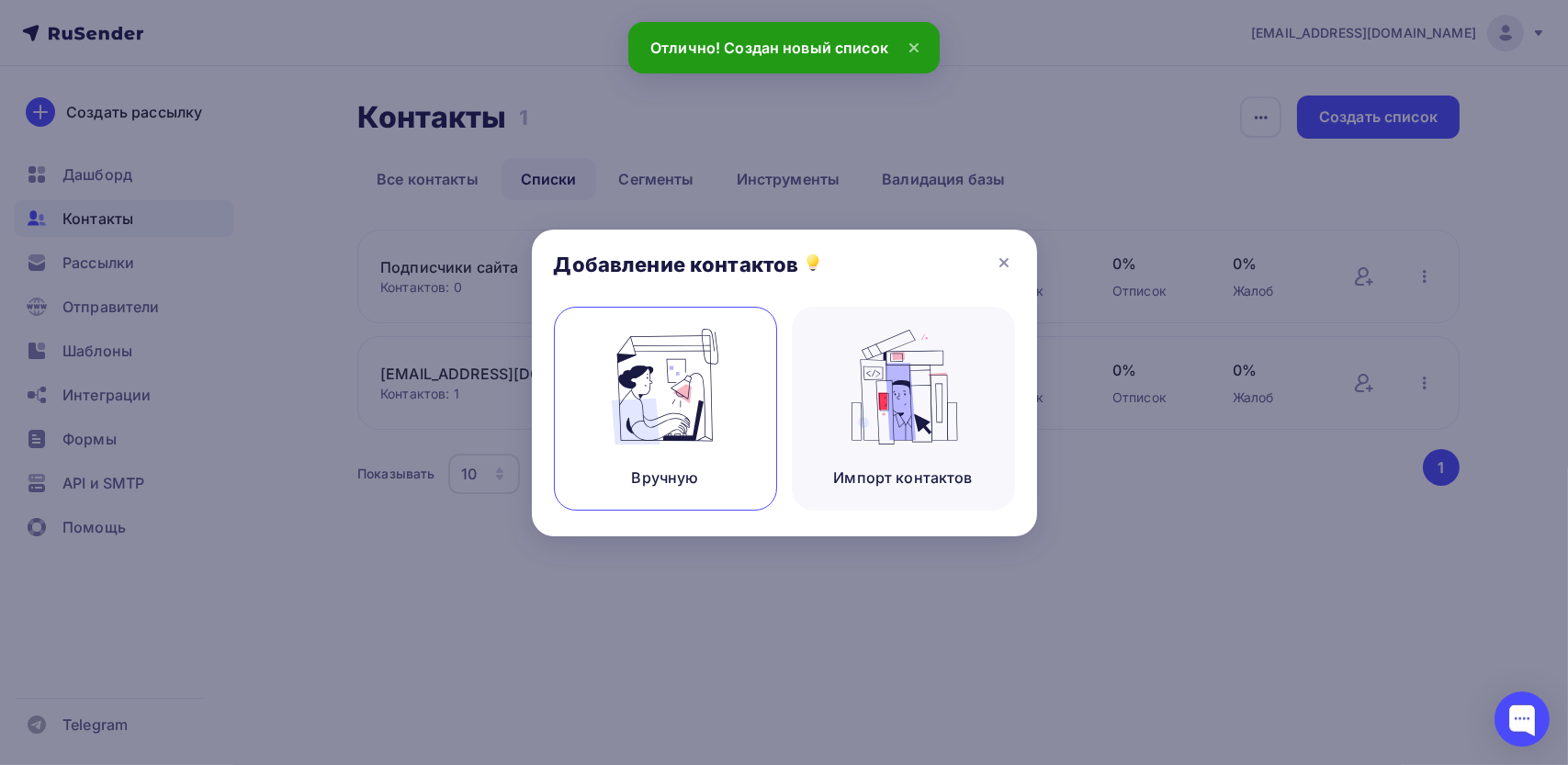
click at [666, 408] on img at bounding box center [665, 386] width 123 height 116
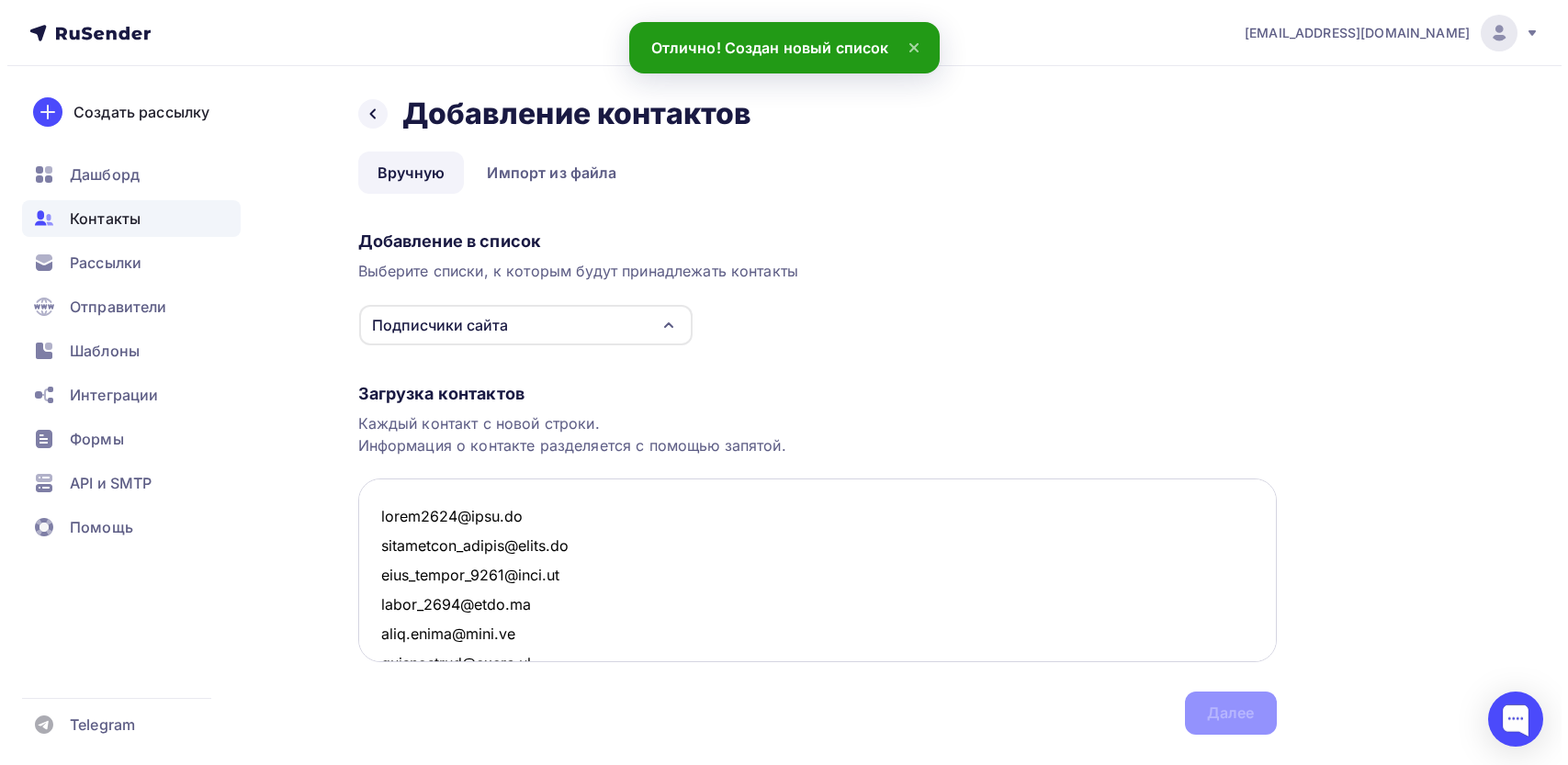
scroll to position [14526, 0]
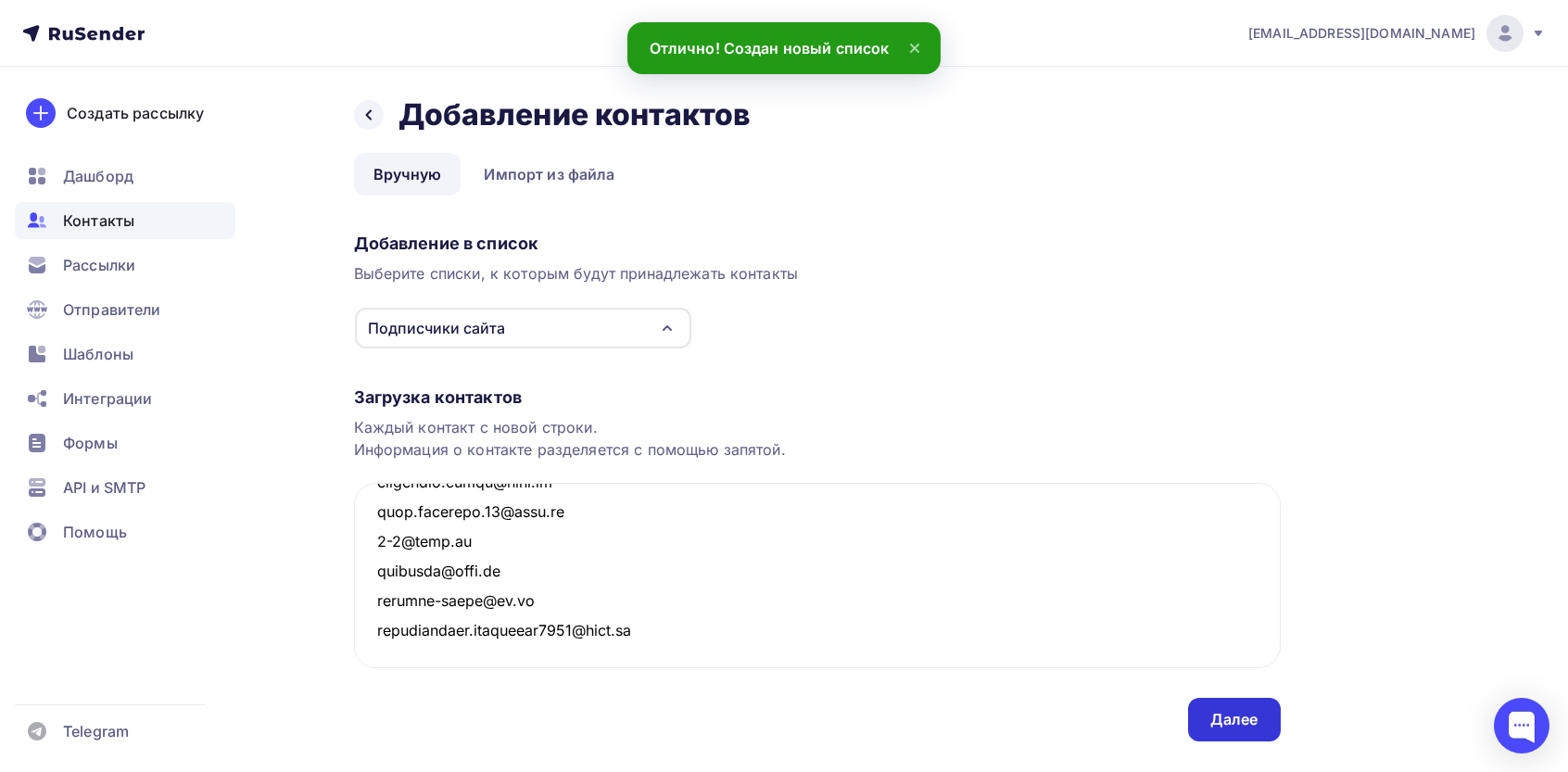
type textarea "altin1978@mail.ru trubacheva_marina@inbox.ru anna_galina_1981@mail.ru ydina_199…"
click at [1232, 730] on div "Далее" at bounding box center [1234, 719] width 93 height 44
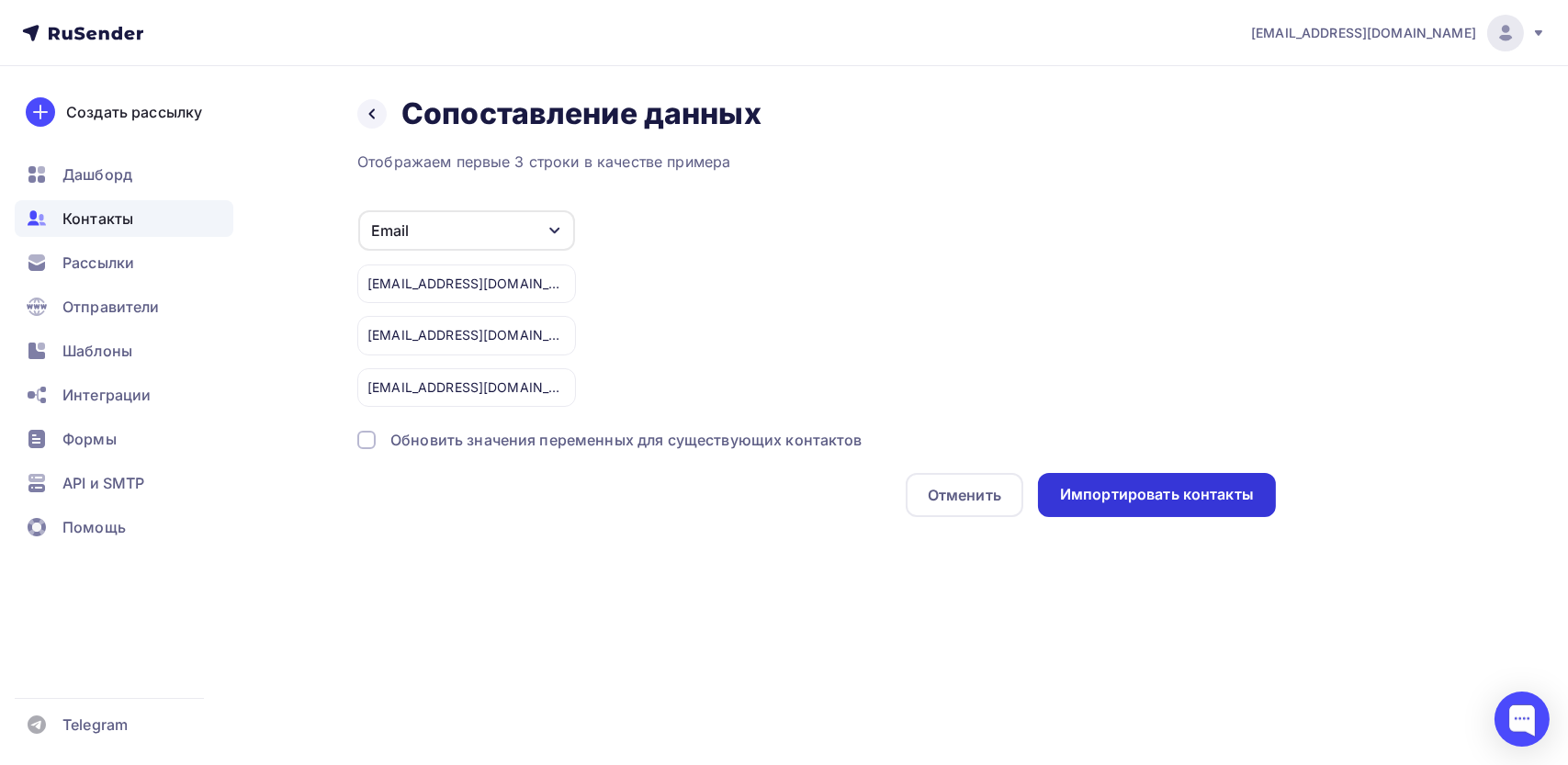
click at [1149, 478] on div "Импортировать контакты" at bounding box center [1156, 494] width 238 height 44
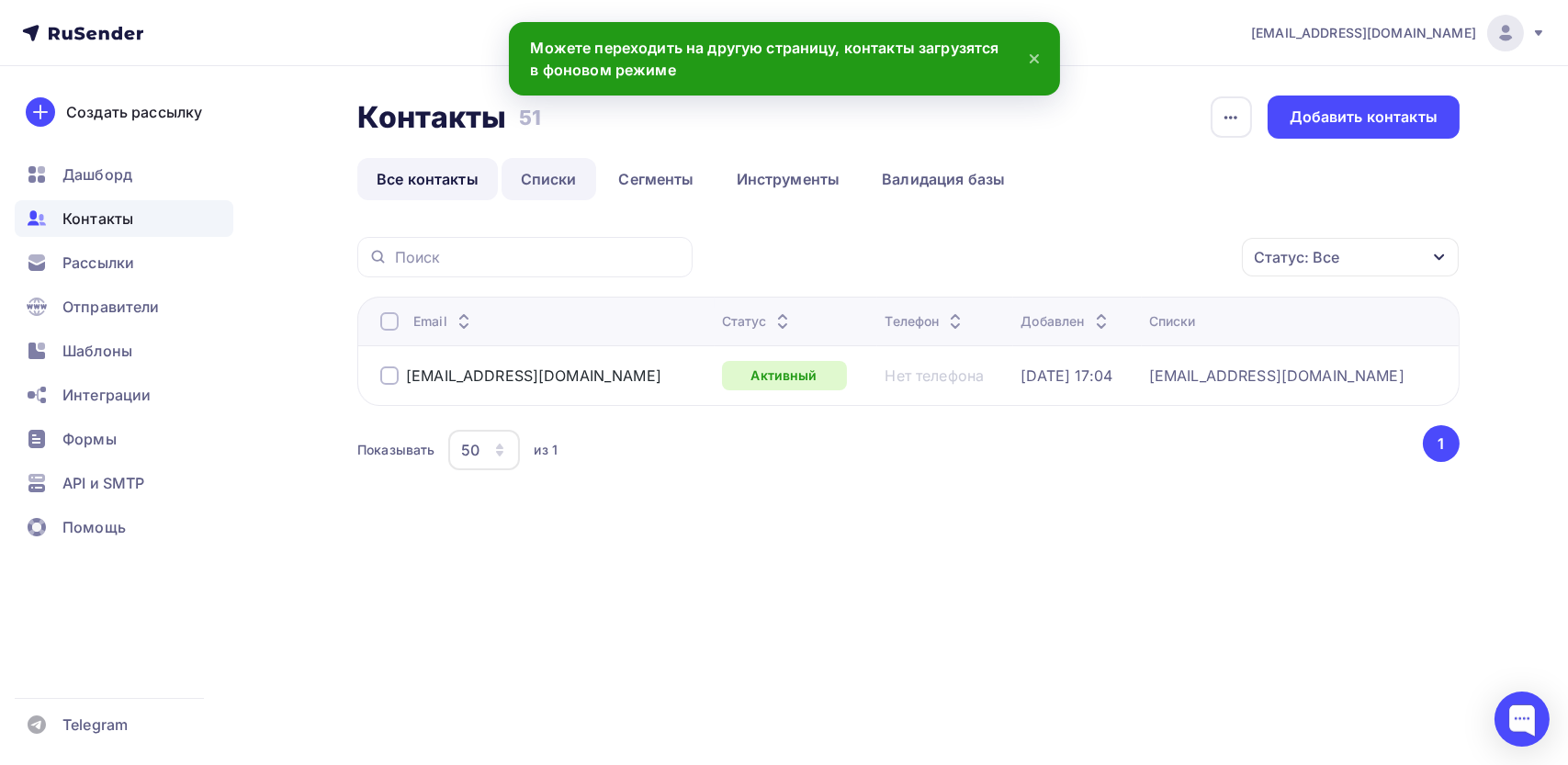
click at [540, 169] on link "Списки" at bounding box center [549, 179] width 95 height 43
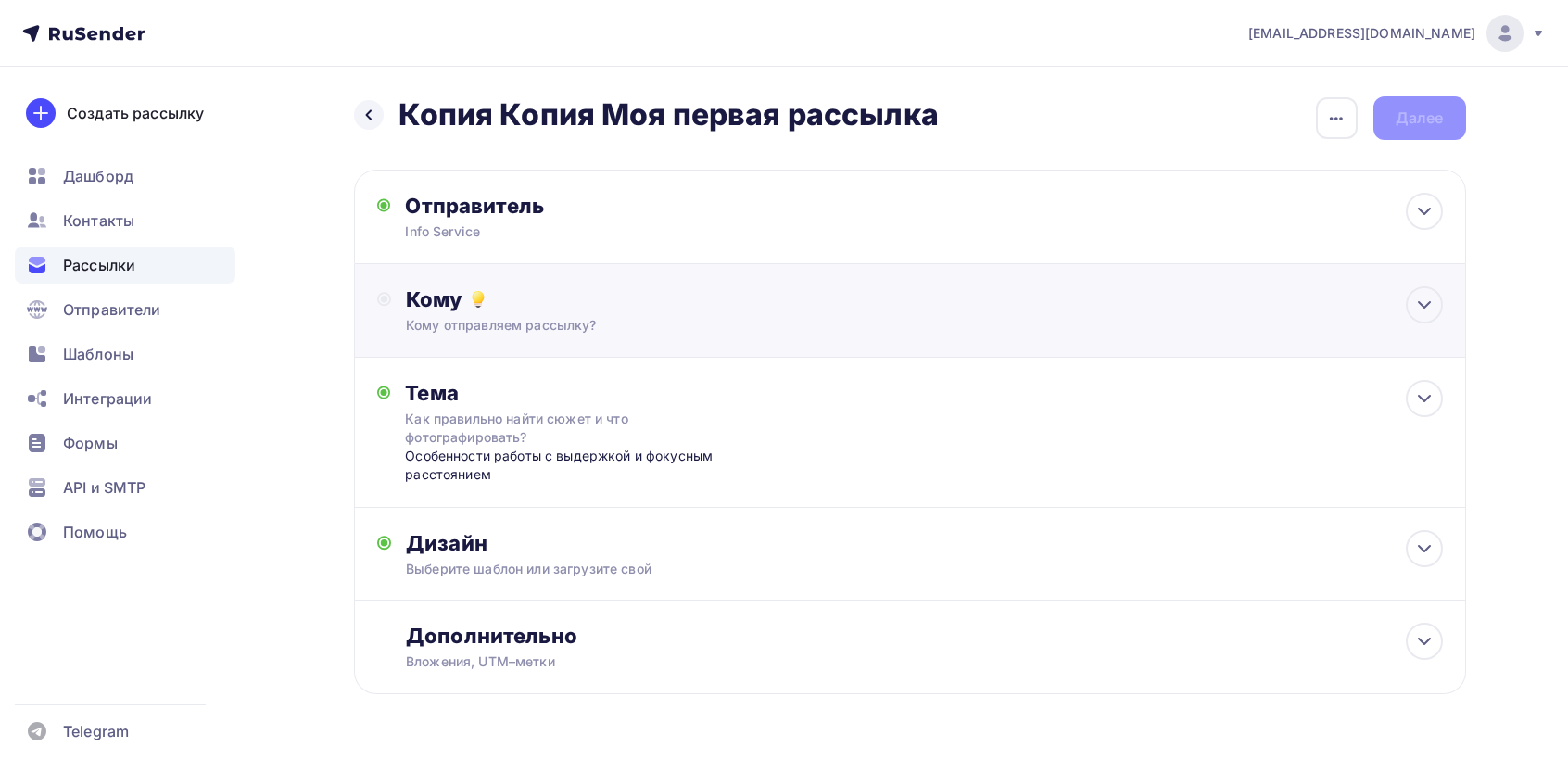
drag, startPoint x: 448, startPoint y: 287, endPoint x: 515, endPoint y: 353, distance: 94.0
click at [448, 287] on div "Кому" at bounding box center [924, 299] width 1036 height 26
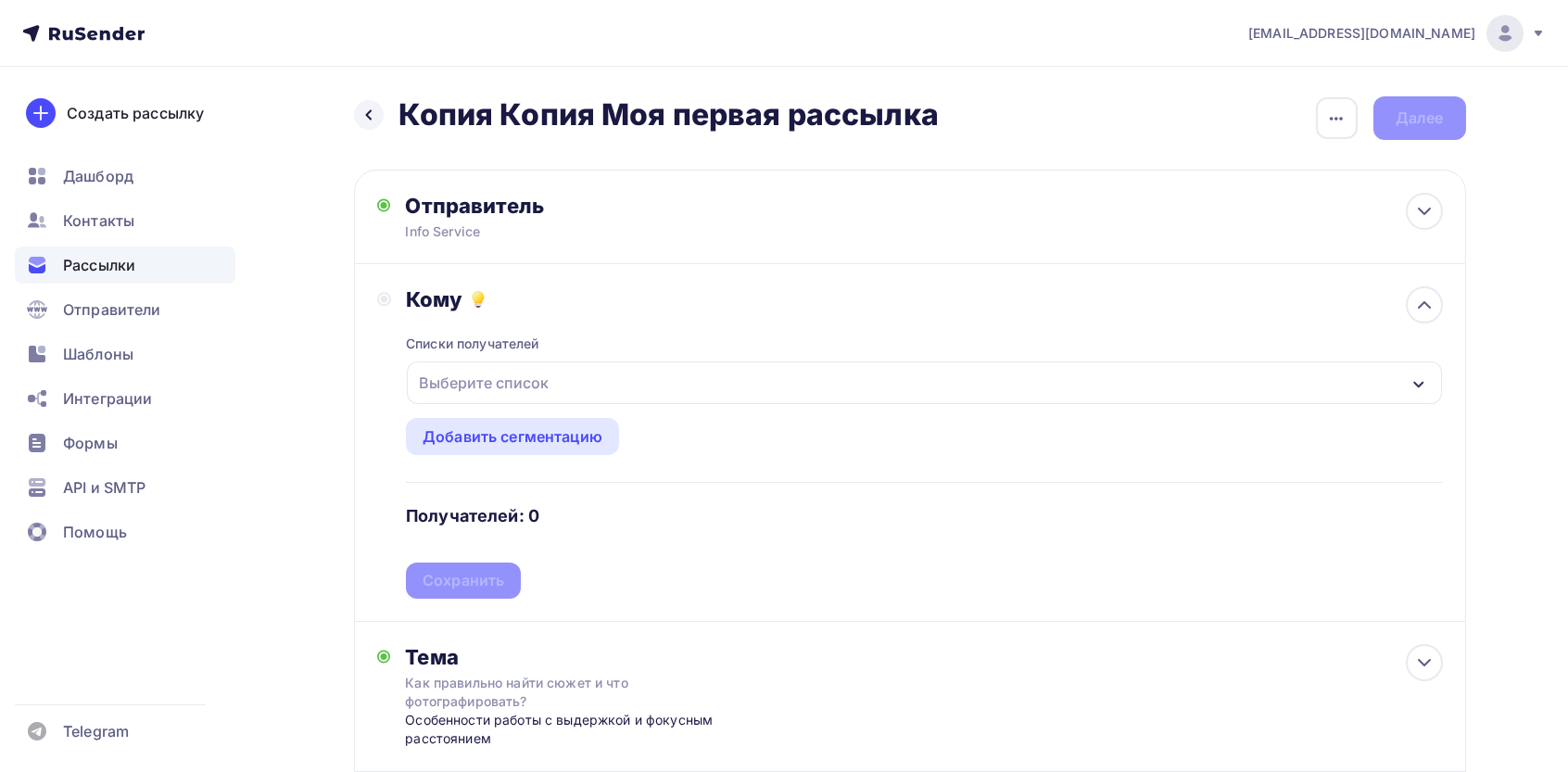
click at [506, 383] on div "Выберите список" at bounding box center [483, 382] width 144 height 33
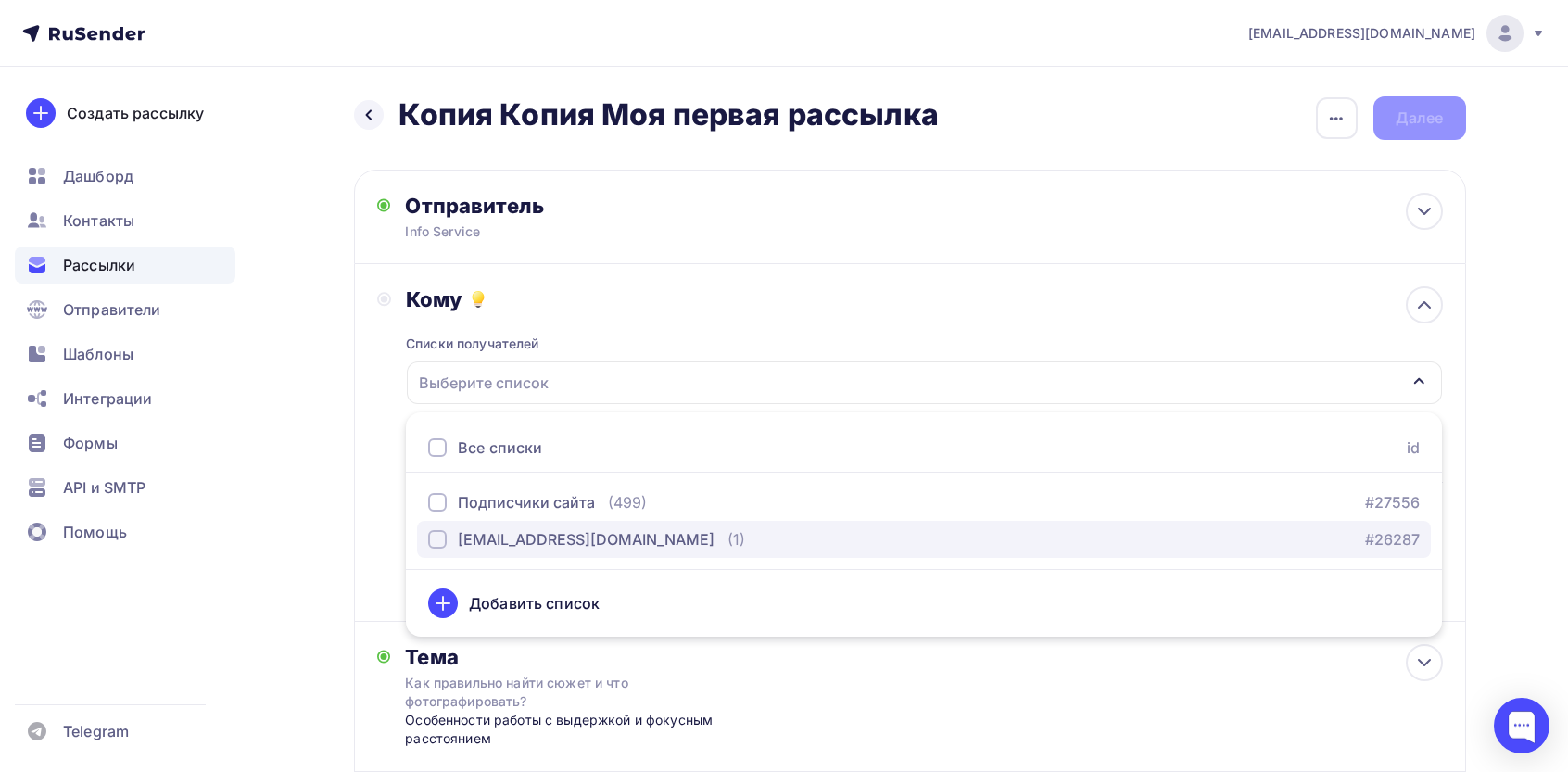
click at [571, 533] on div "[EMAIL_ADDRESS][DOMAIN_NAME]" at bounding box center [586, 539] width 257 height 22
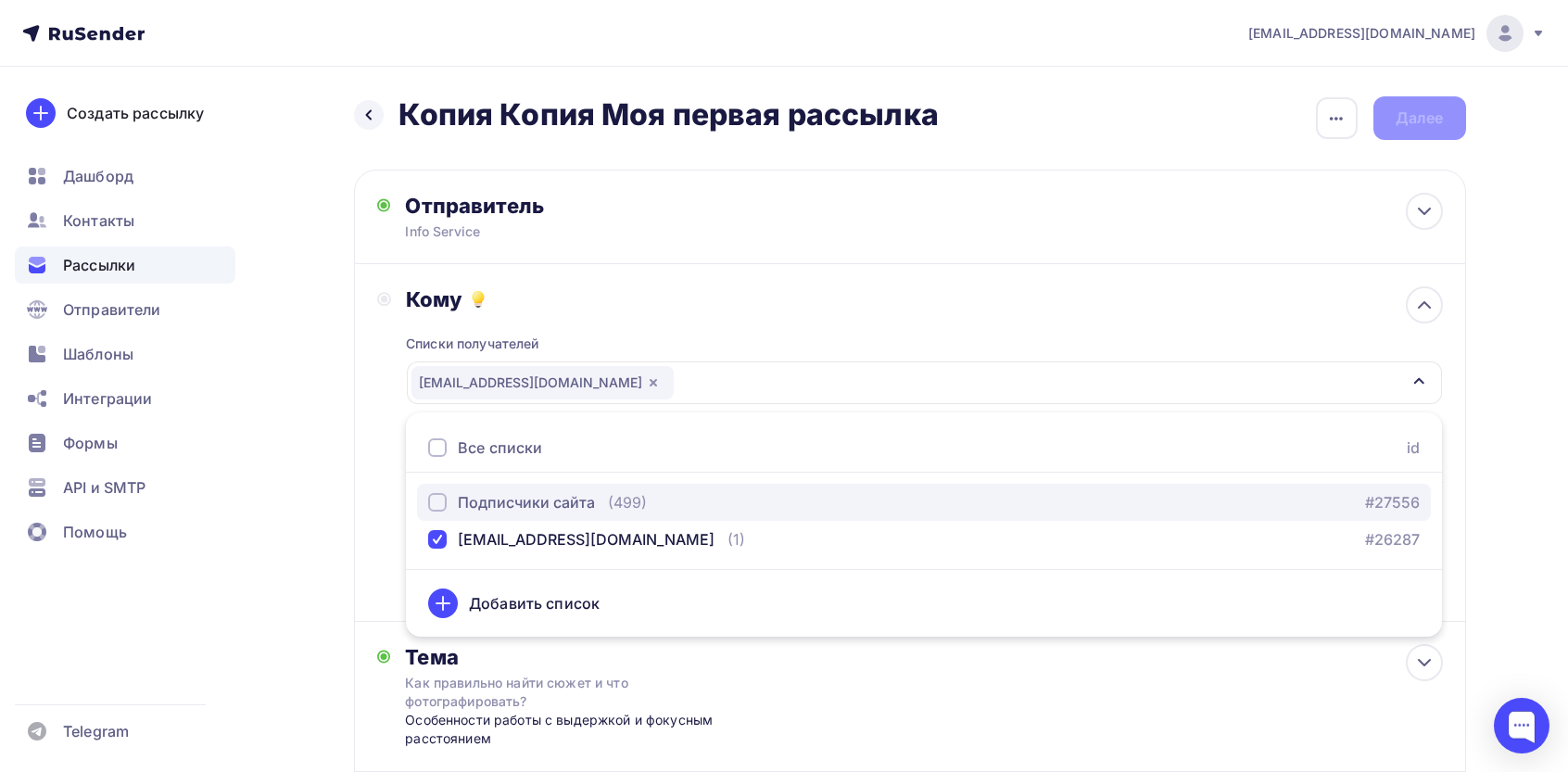
click at [554, 504] on div "Подписчики сайта" at bounding box center [526, 502] width 138 height 22
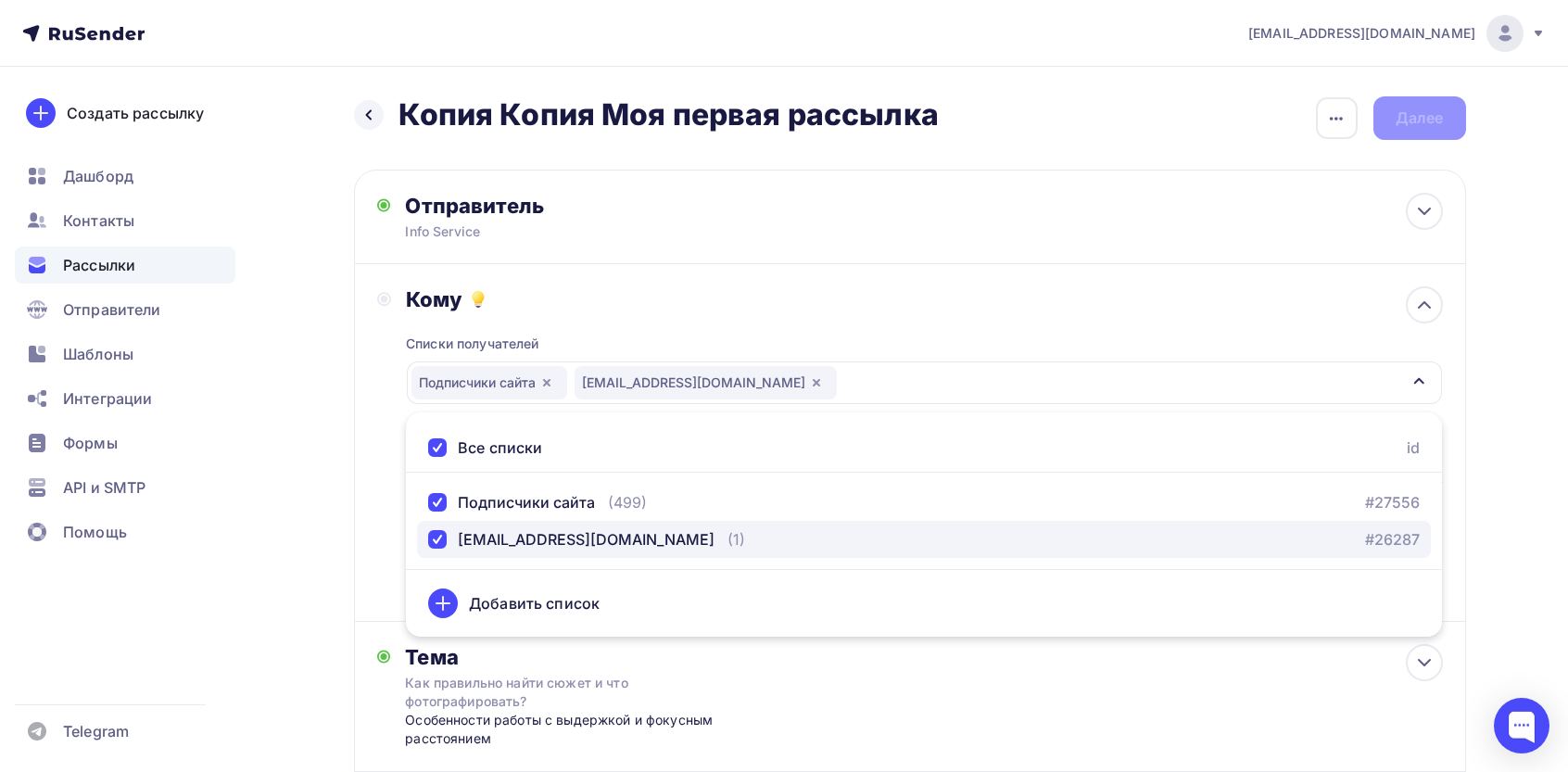
click at [537, 547] on div "[EMAIL_ADDRESS][DOMAIN_NAME]" at bounding box center [586, 539] width 257 height 22
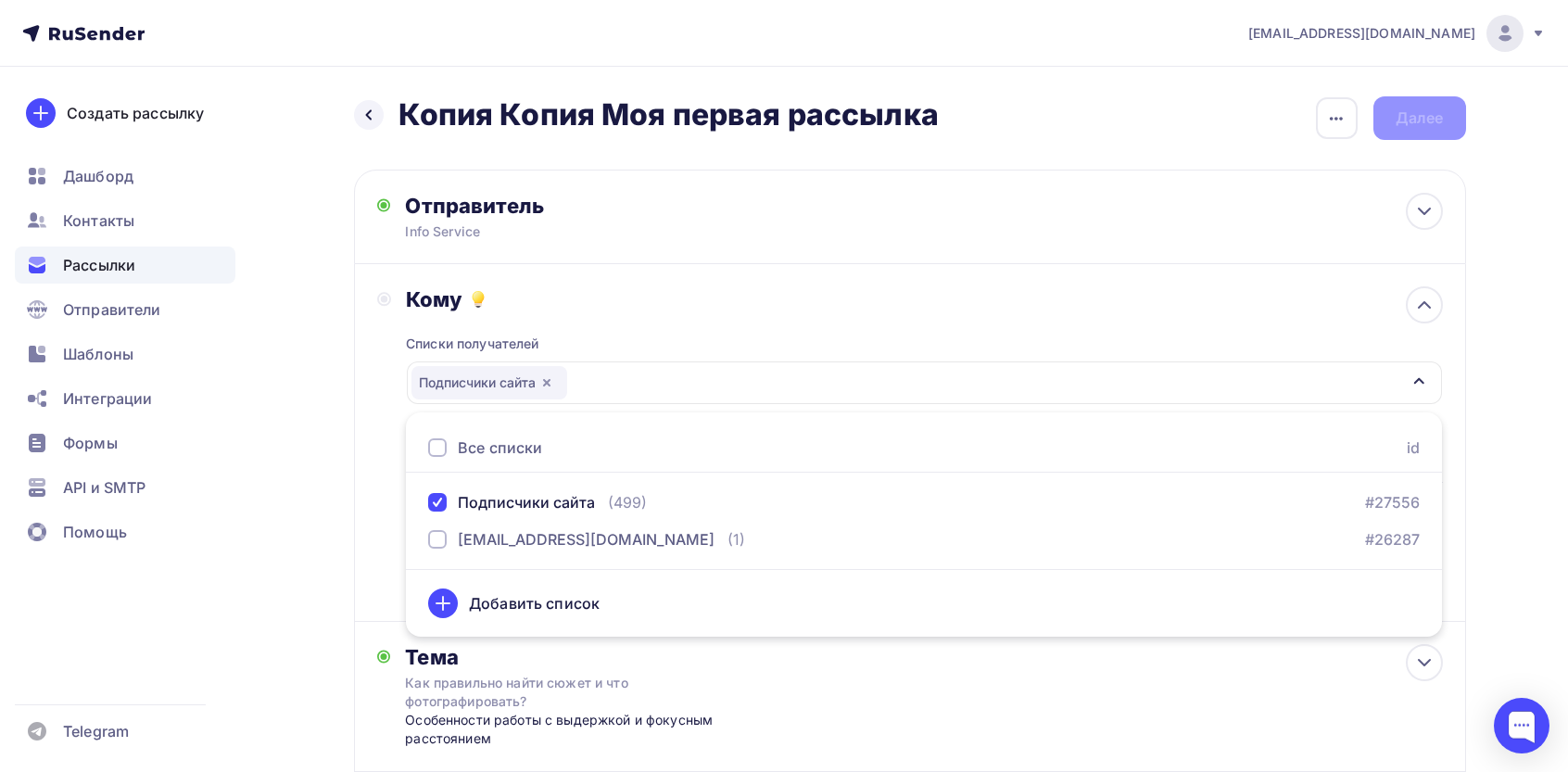
click at [311, 473] on div "Назад Копия Копия Моя первая рассылка Копия Копия Моя первая рассылка Закончить…" at bounding box center [784, 572] width 1519 height 1011
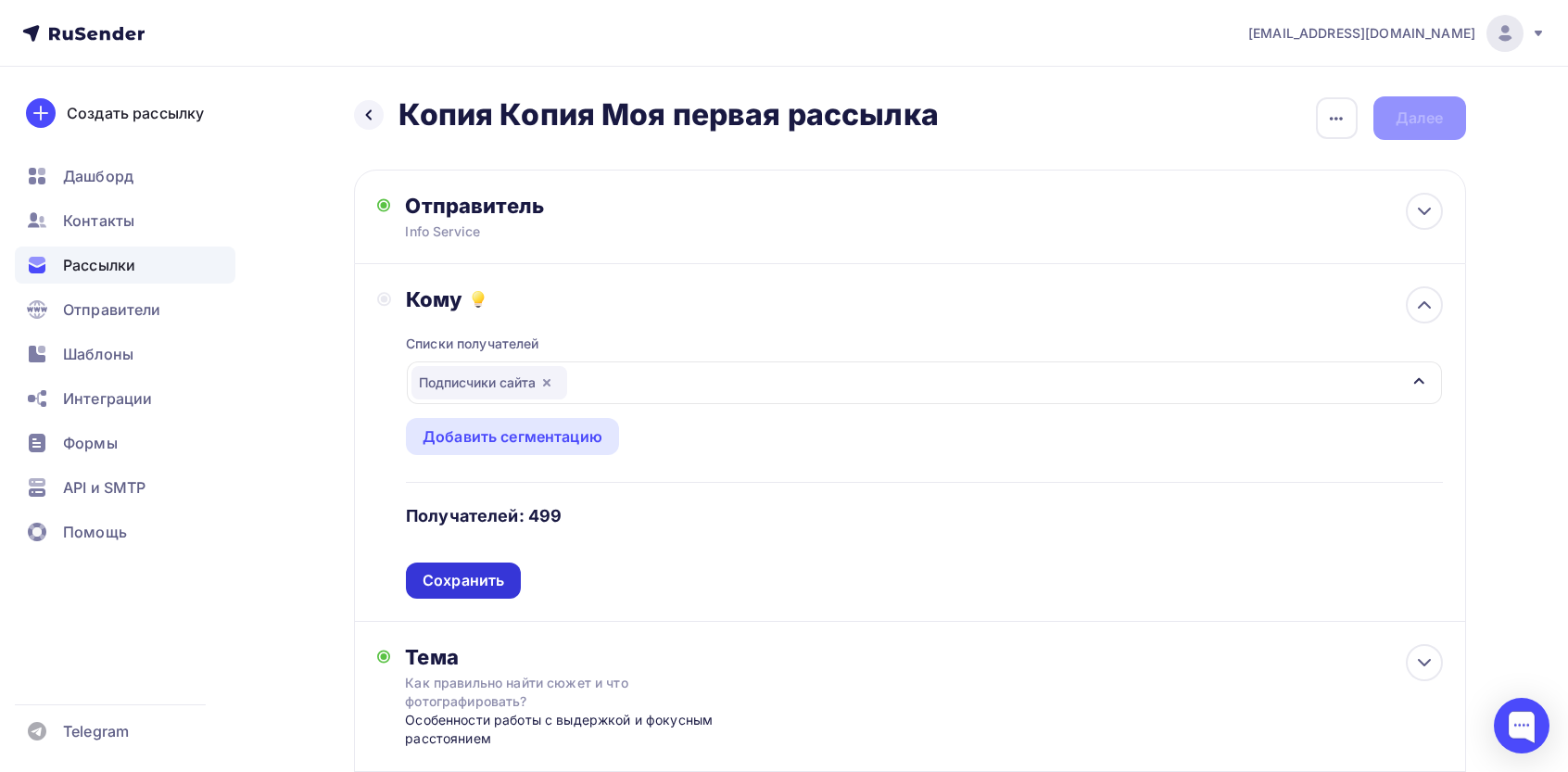
click at [488, 575] on div "Сохранить" at bounding box center [462, 580] width 81 height 21
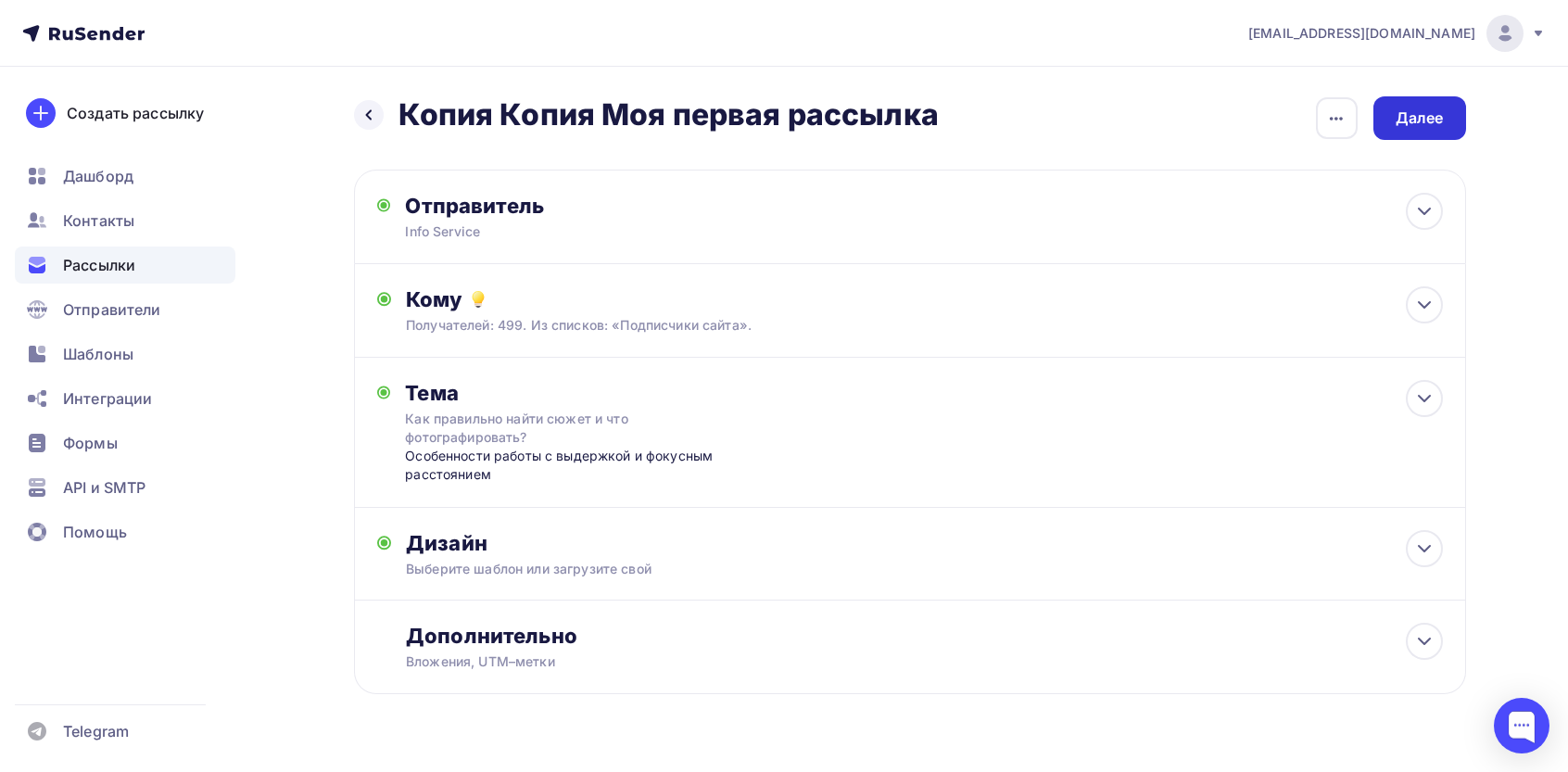
click at [1428, 120] on div "Далее" at bounding box center [1420, 118] width 48 height 21
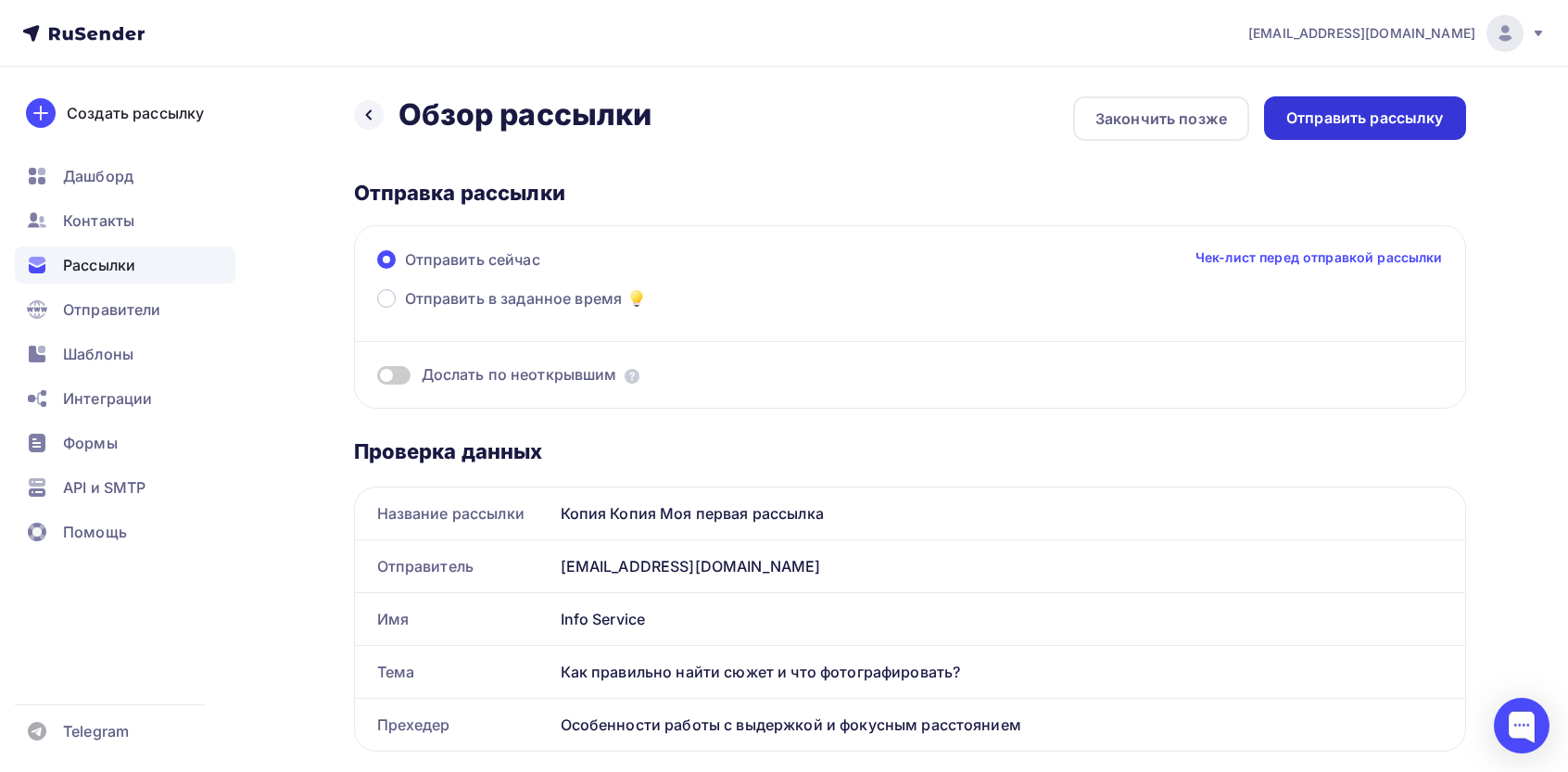
click at [1407, 115] on div "Отправить рассылку" at bounding box center [1364, 118] width 158 height 21
